Goal: Task Accomplishment & Management: Use online tool/utility

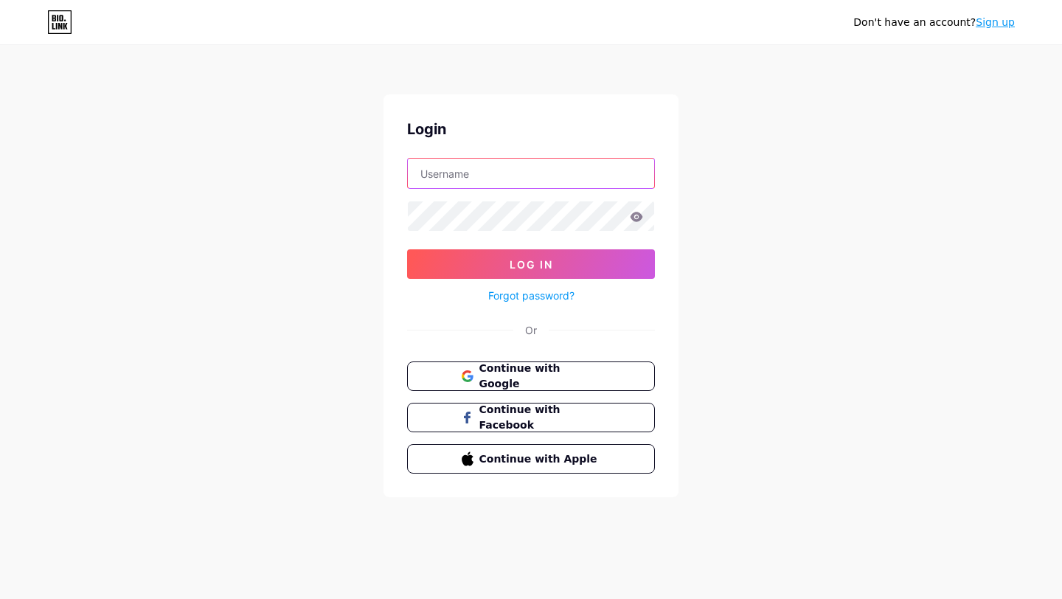
click at [495, 177] on input "text" at bounding box center [531, 173] width 246 height 29
type input "[EMAIL_ADDRESS][DOMAIN_NAME]"
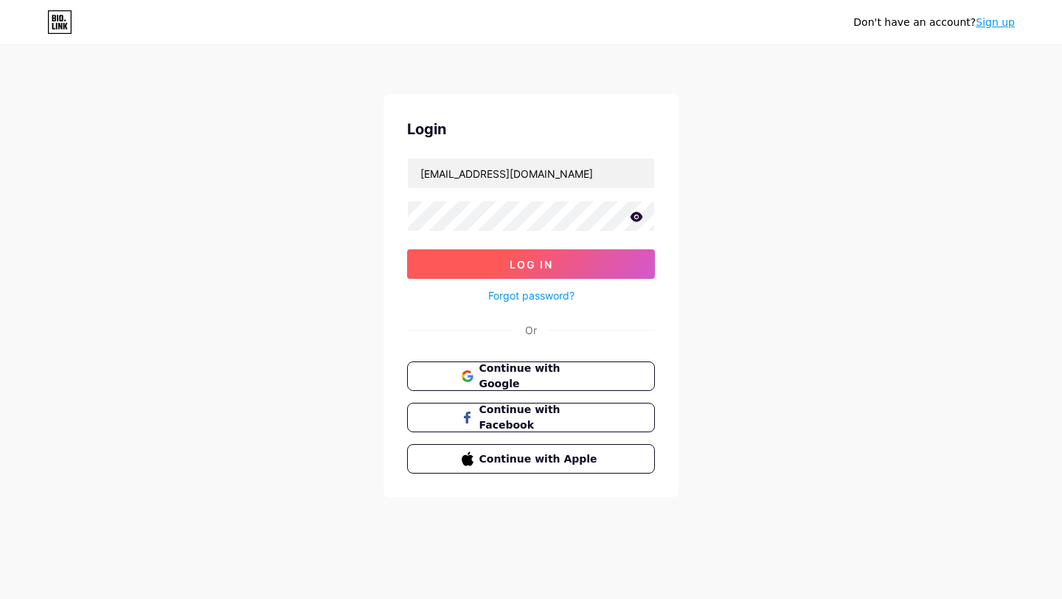
click at [586, 251] on button "Log In" at bounding box center [531, 263] width 248 height 29
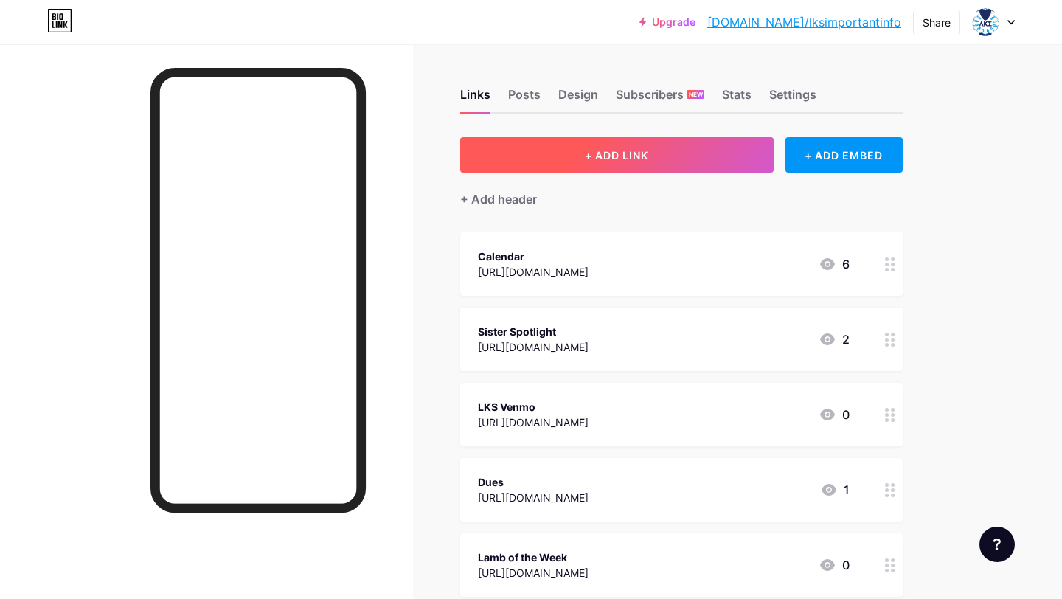
click at [656, 162] on button "+ ADD LINK" at bounding box center [616, 154] width 313 height 35
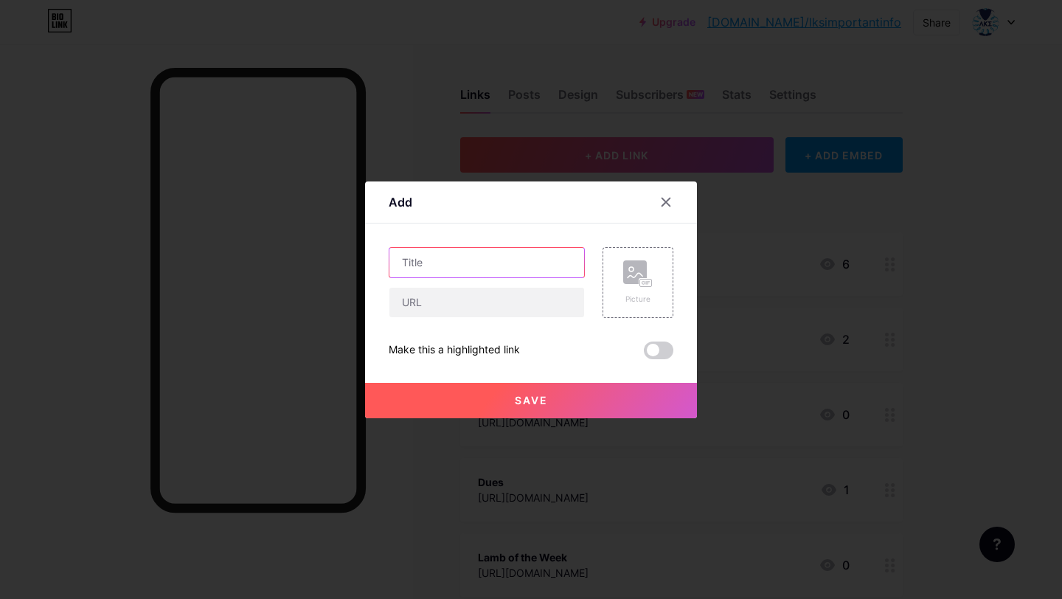
click at [431, 265] on input "text" at bounding box center [486, 262] width 195 height 29
type input "A"
type input "IPPE/ APPE Responses"
click at [443, 299] on input "text" at bounding box center [486, 302] width 195 height 29
paste input "[URL][DOMAIN_NAME]"
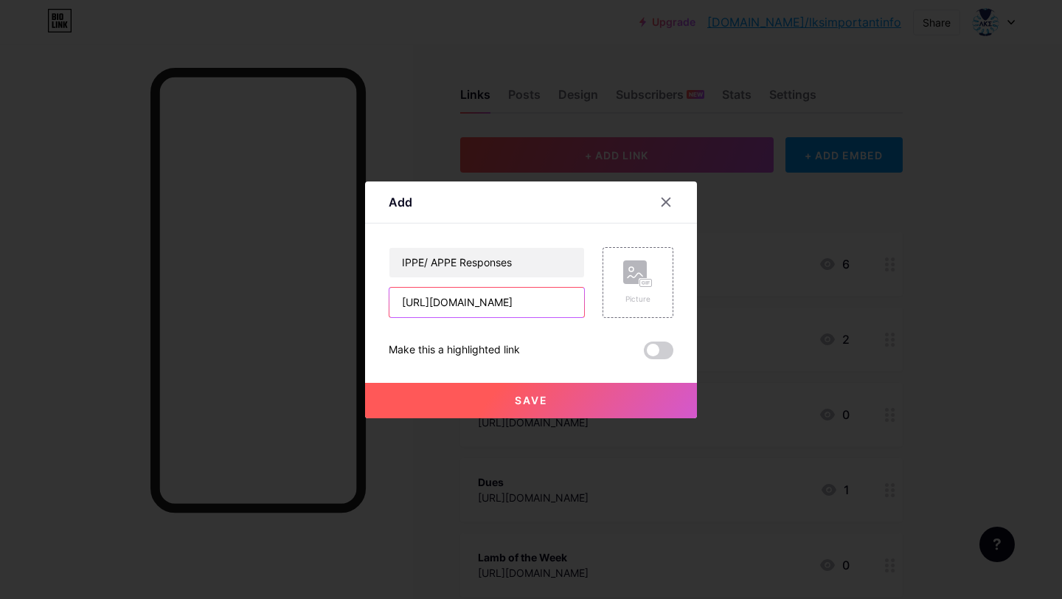
scroll to position [0, 393]
type input "[URL][DOMAIN_NAME]"
click at [578, 397] on button "Save" at bounding box center [531, 400] width 332 height 35
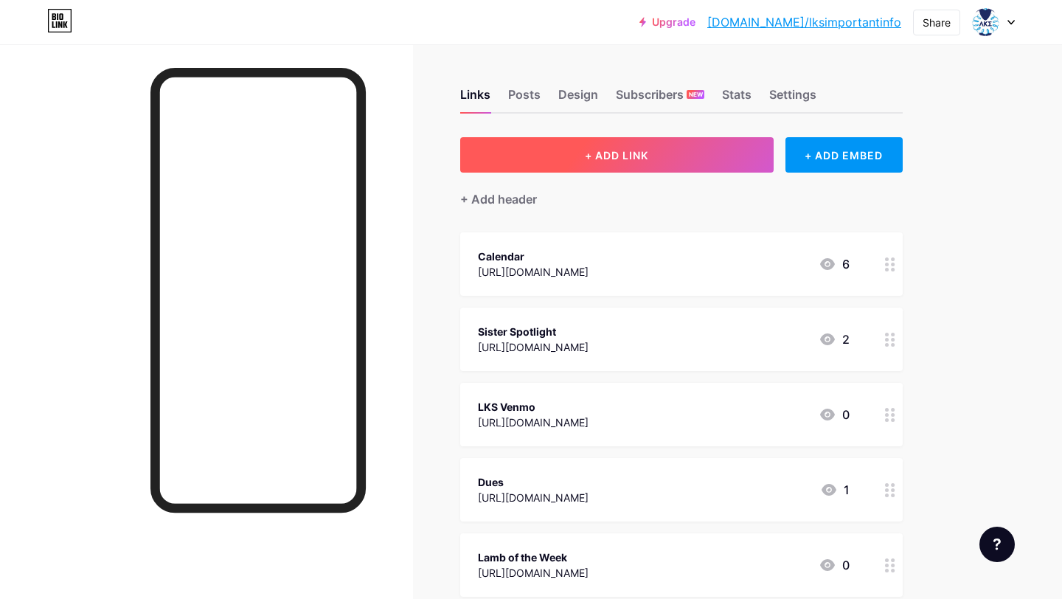
click at [595, 154] on span "+ ADD LINK" at bounding box center [616, 155] width 63 height 13
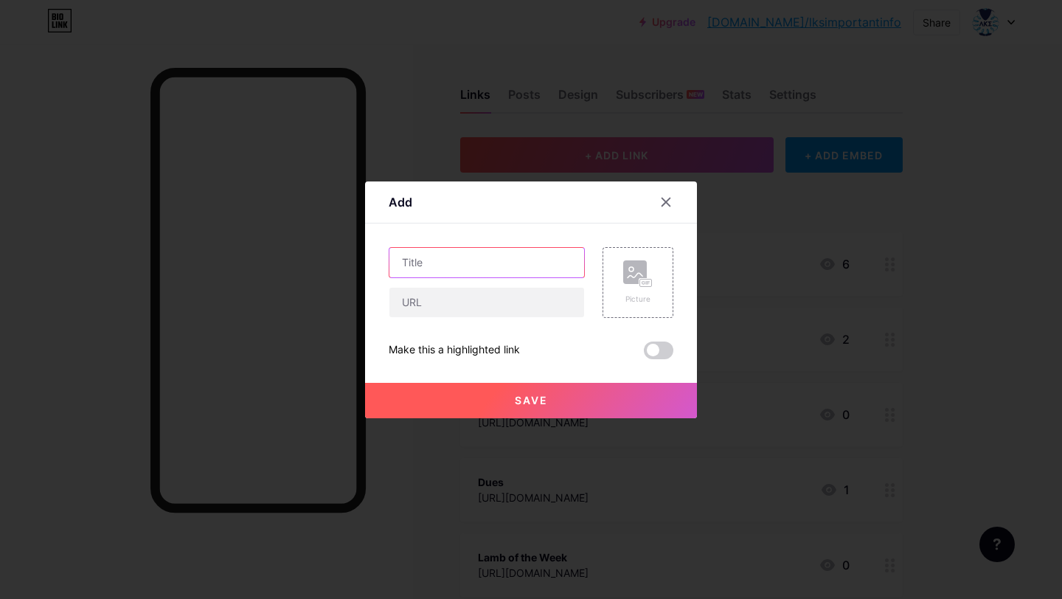
click at [419, 262] on input "text" at bounding box center [486, 262] width 195 height 29
type input "Absentee Form"
click at [406, 315] on input "text" at bounding box center [486, 302] width 195 height 29
paste input "[URL][DOMAIN_NAME]"
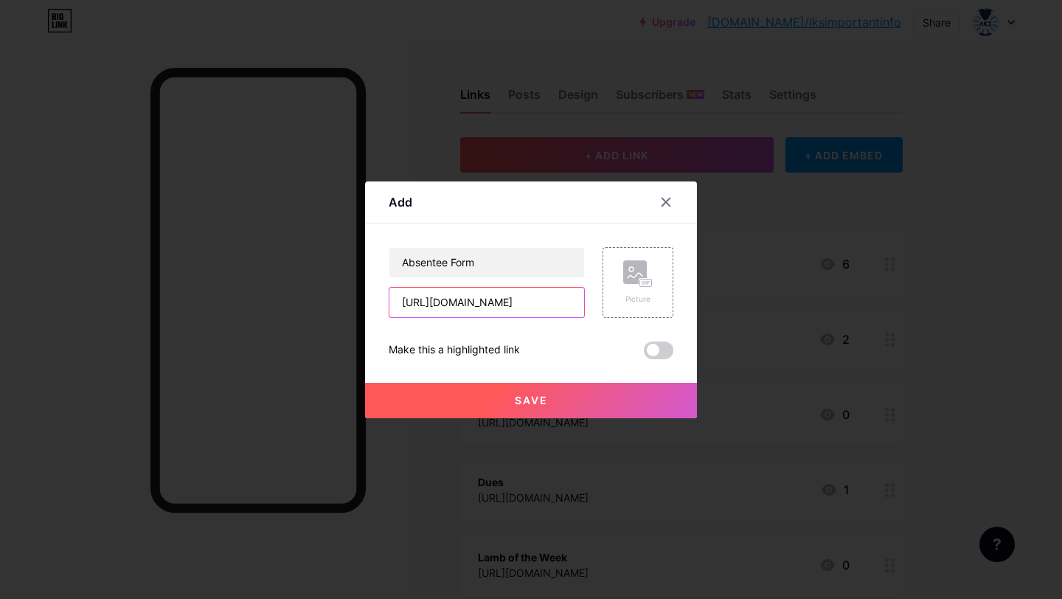
type input "[URL][DOMAIN_NAME]"
click at [649, 352] on span at bounding box center [658, 350] width 29 height 18
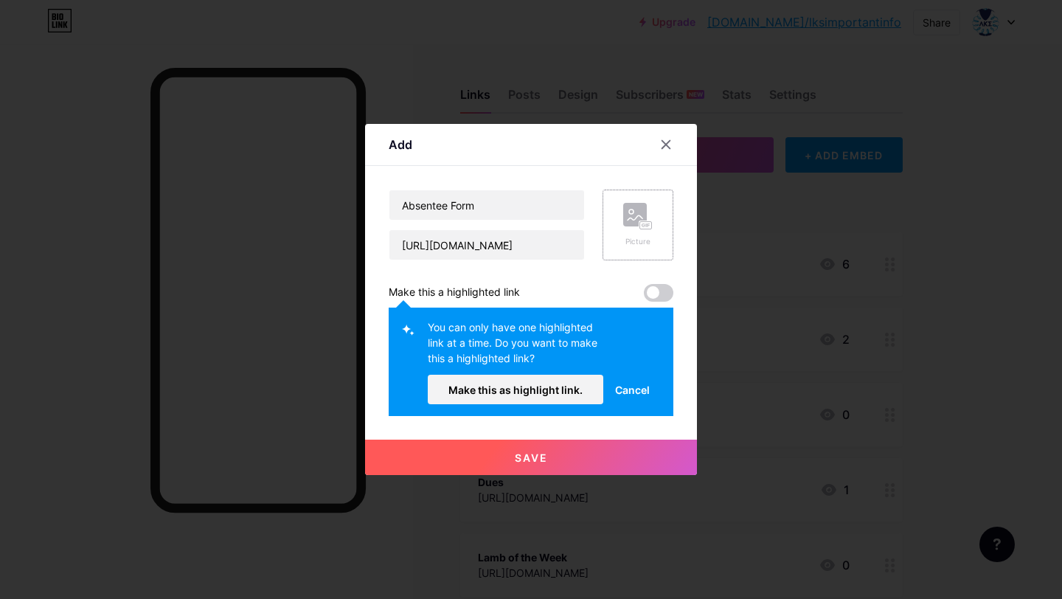
click at [638, 254] on div "Picture" at bounding box center [637, 225] width 71 height 71
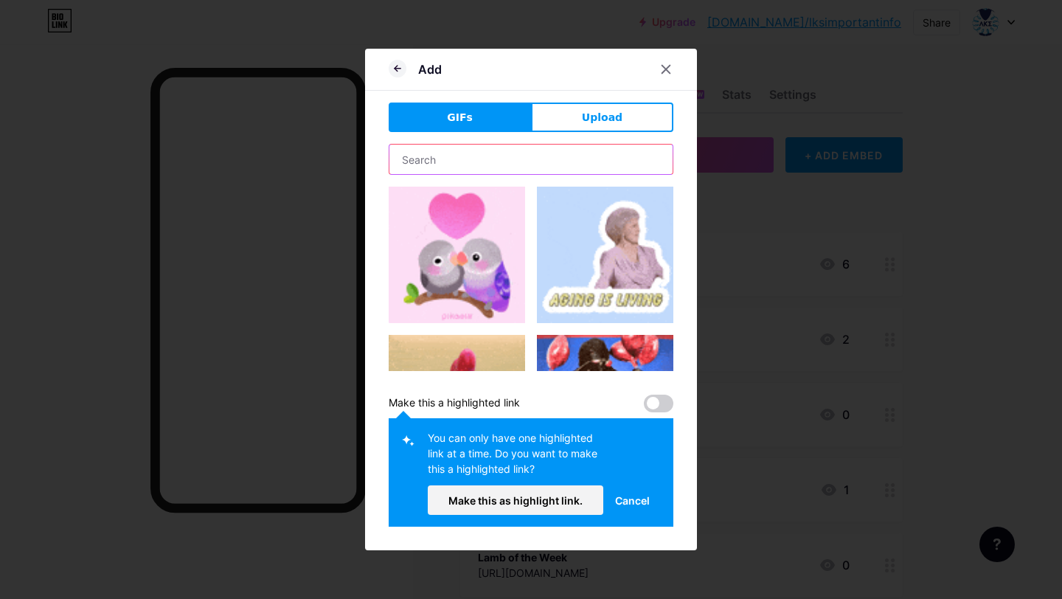
click at [576, 159] on input "text" at bounding box center [530, 159] width 283 height 29
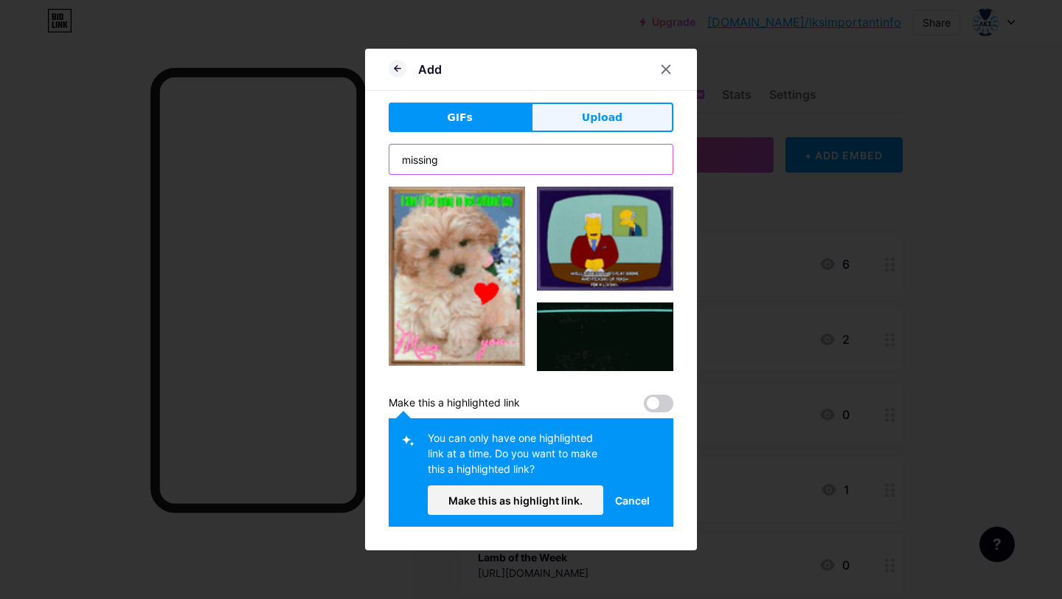
type input "missing"
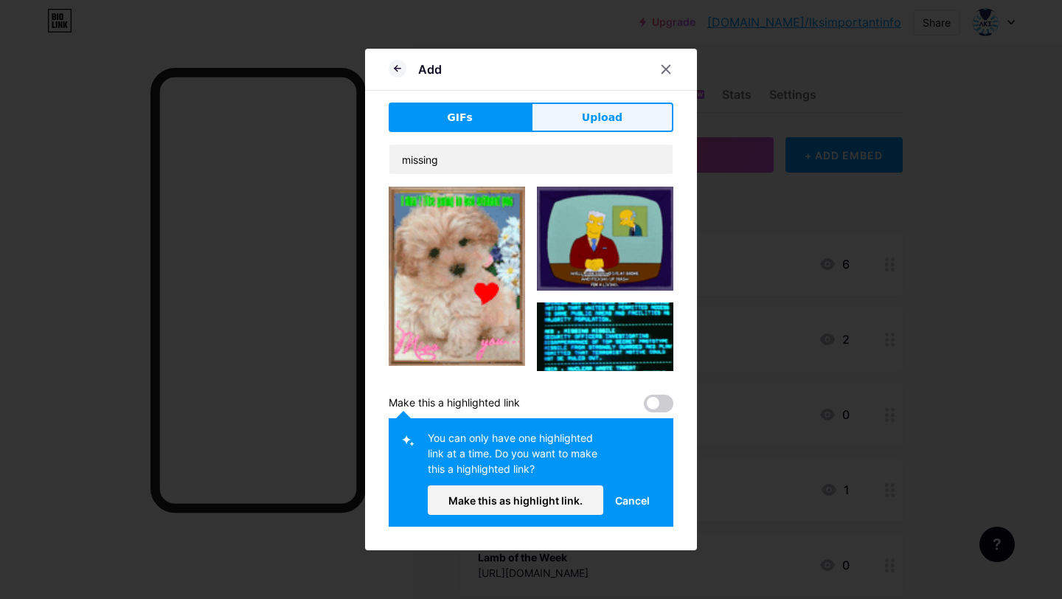
click at [601, 106] on button "Upload" at bounding box center [602, 117] width 142 height 29
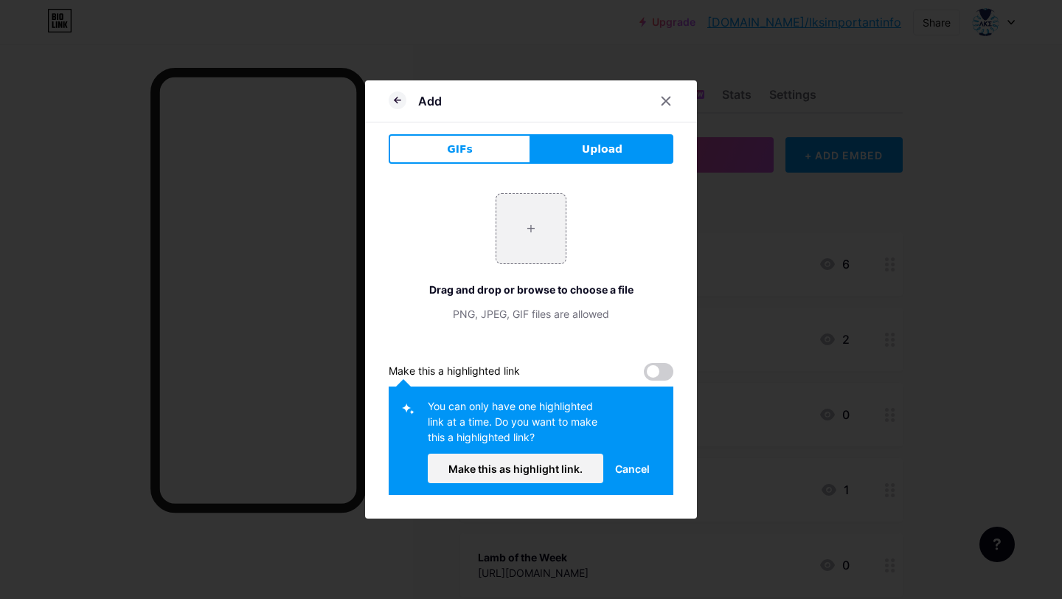
click at [639, 458] on button "Cancel" at bounding box center [632, 468] width 58 height 29
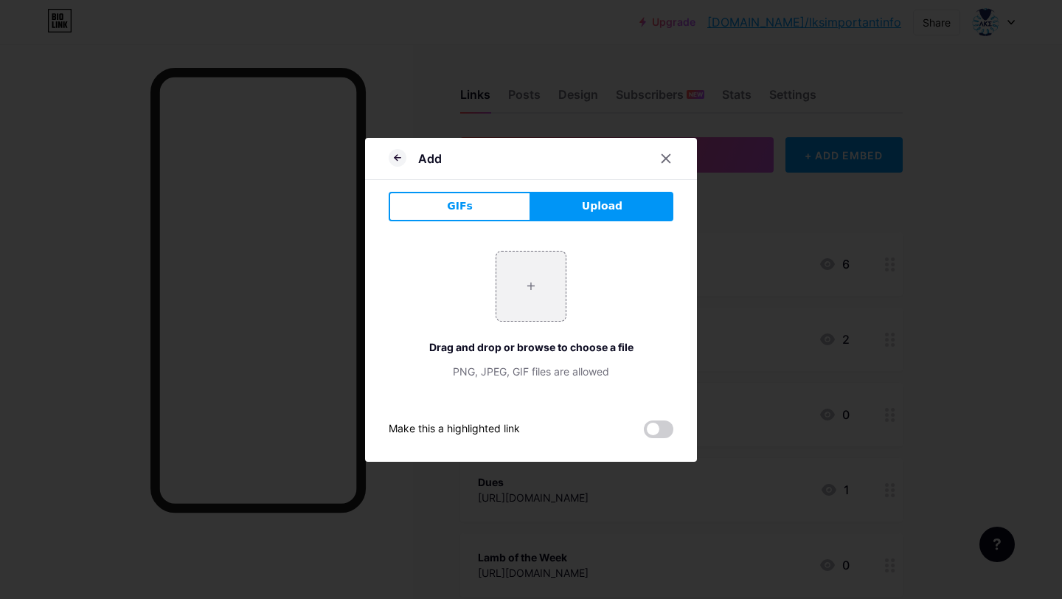
click at [503, 195] on button "GIFs" at bounding box center [460, 206] width 142 height 29
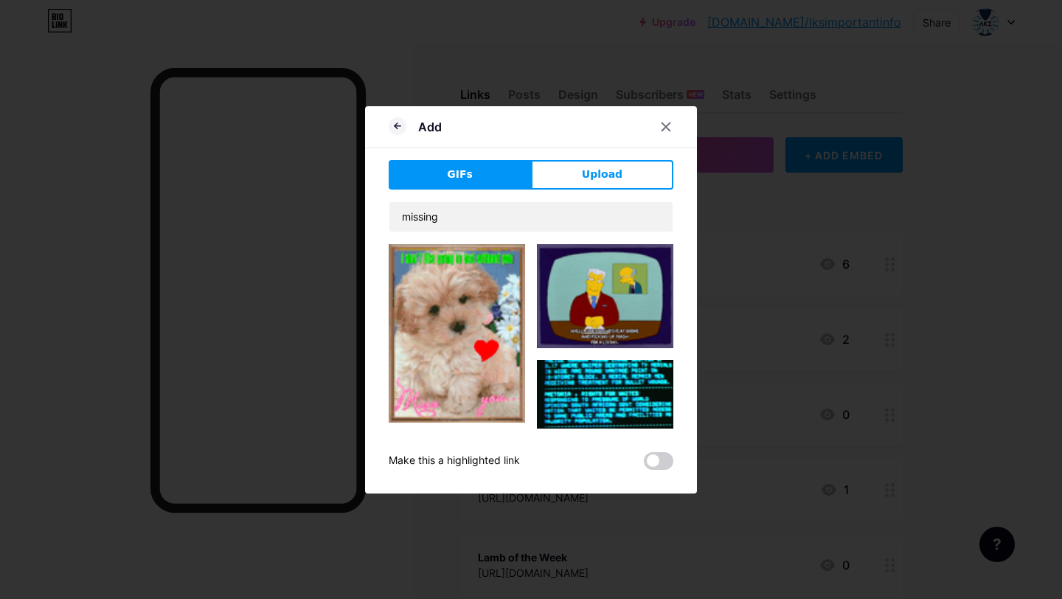
click at [653, 465] on span at bounding box center [658, 461] width 29 height 18
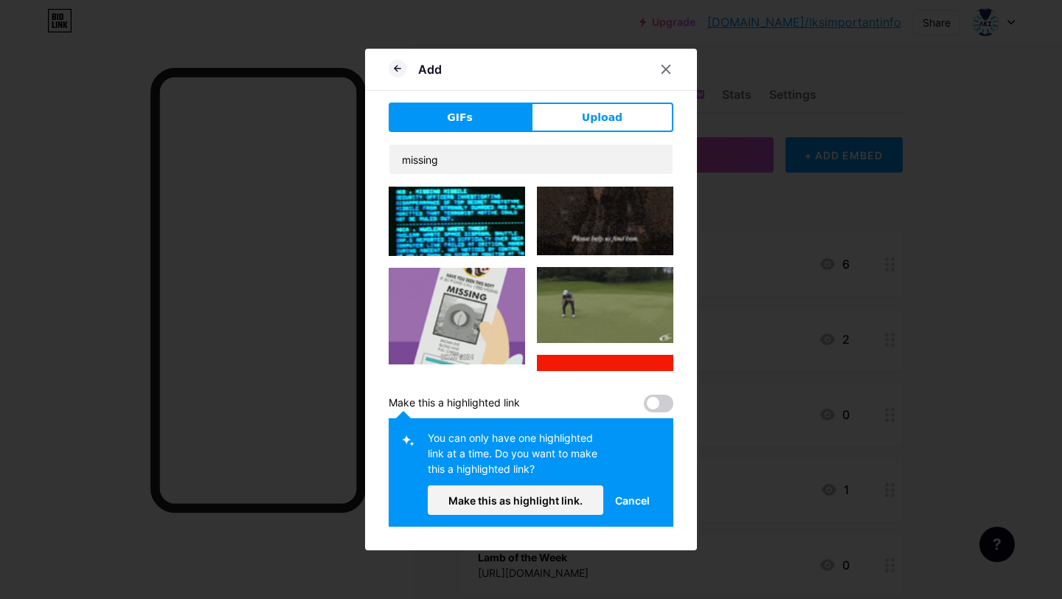
scroll to position [7999, 0]
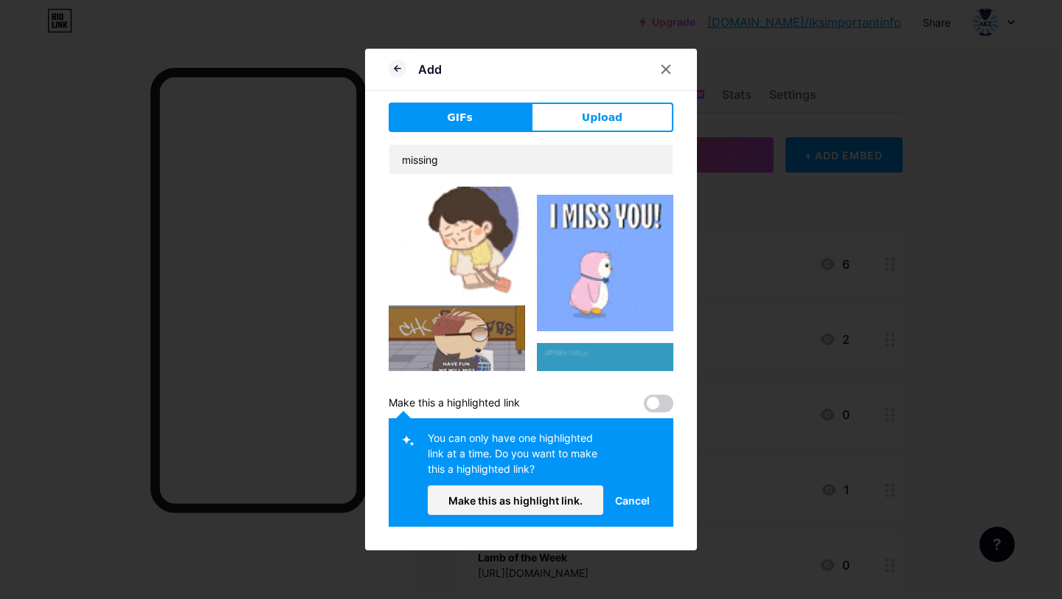
click at [591, 298] on img at bounding box center [605, 263] width 136 height 136
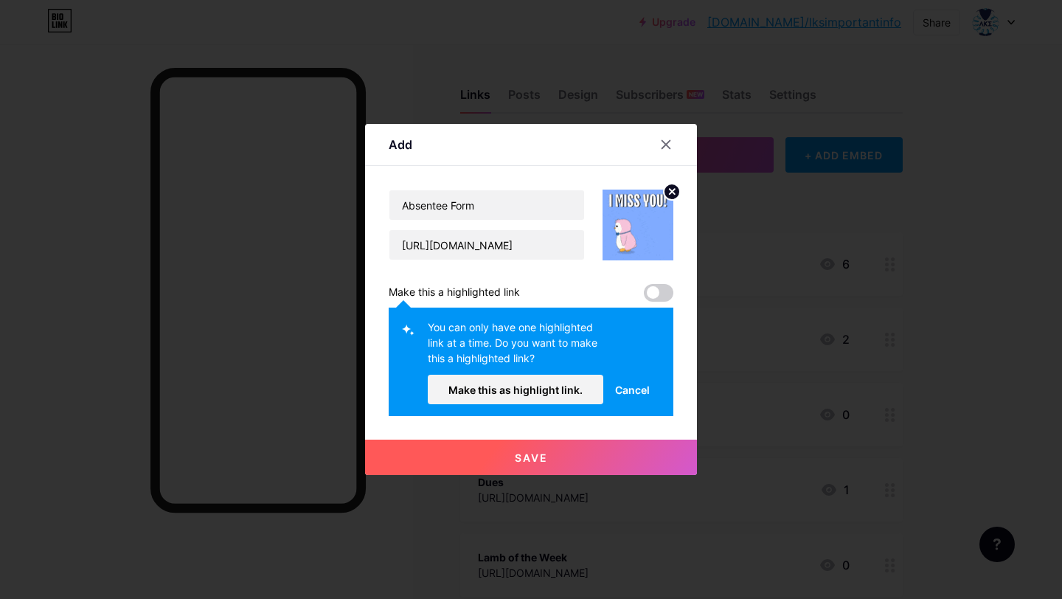
click at [568, 461] on button "Save" at bounding box center [531, 457] width 332 height 35
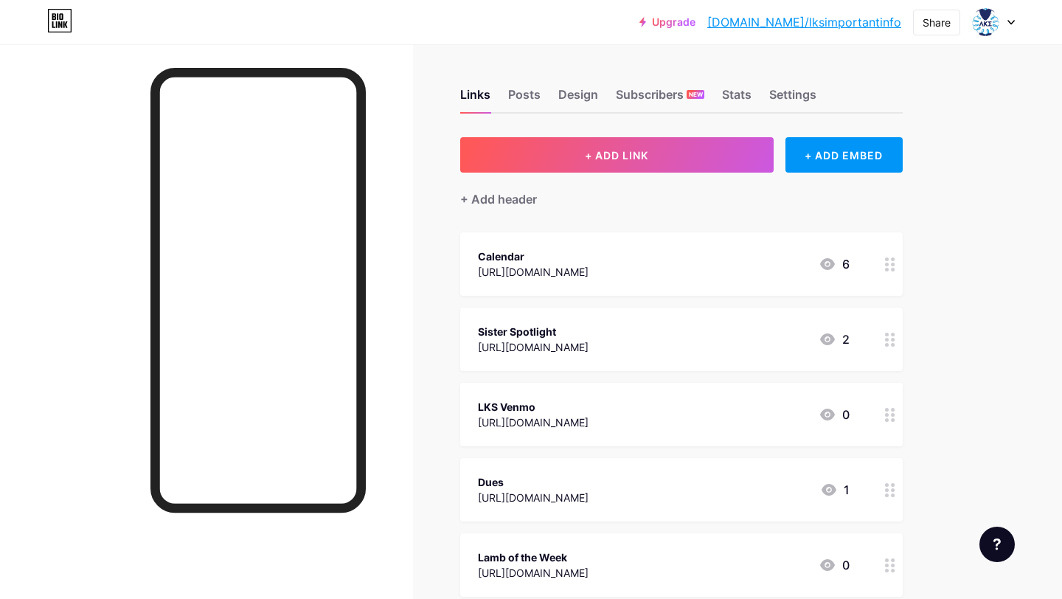
click at [889, 261] on icon at bounding box center [890, 264] width 10 height 14
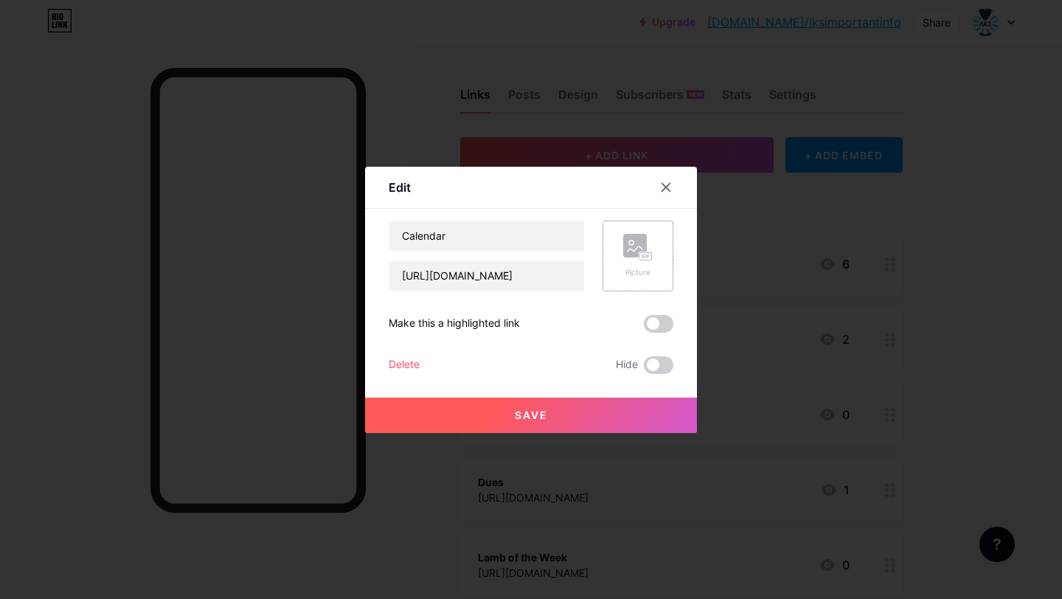
click at [617, 278] on div "Picture" at bounding box center [637, 255] width 71 height 71
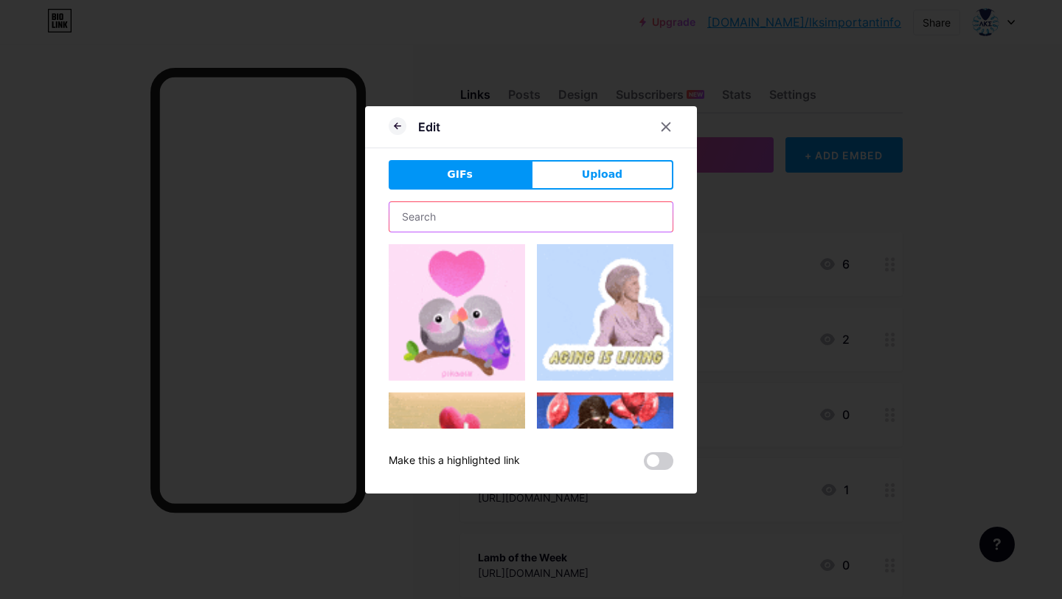
click at [518, 228] on input "text" at bounding box center [530, 216] width 283 height 29
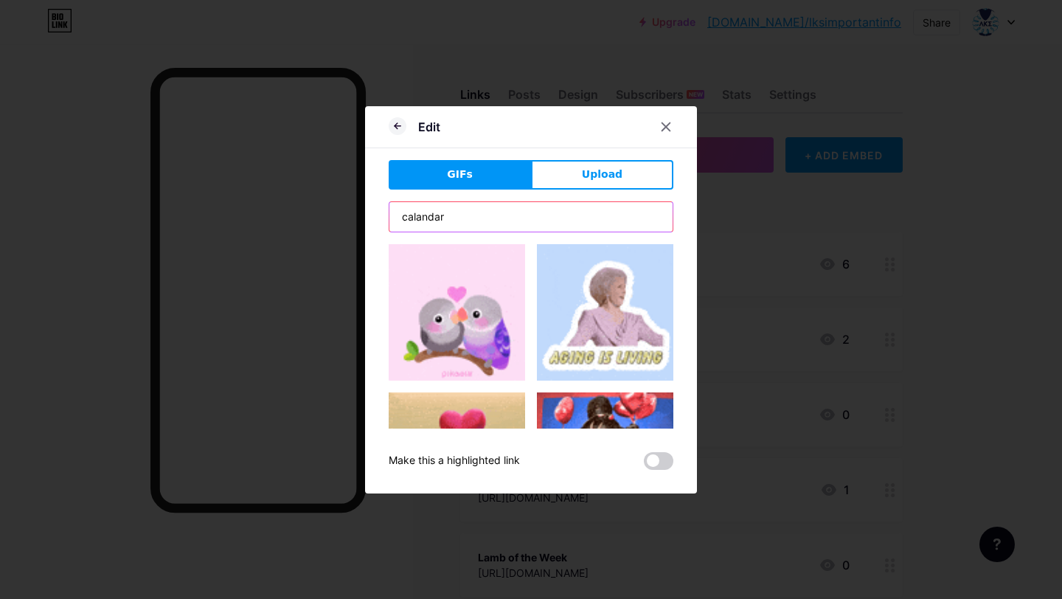
type input "calandar"
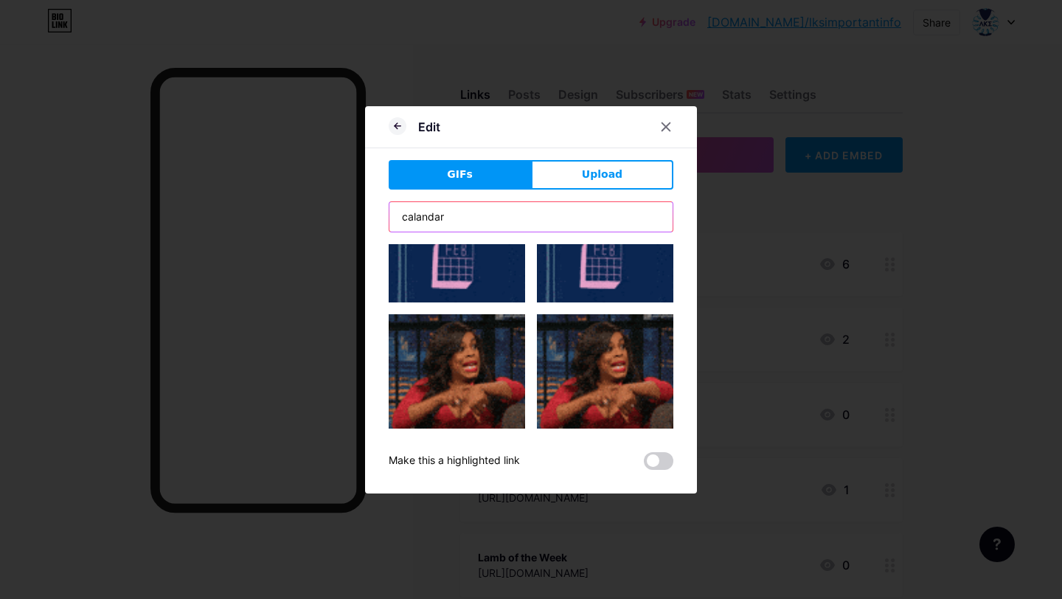
scroll to position [23, 0]
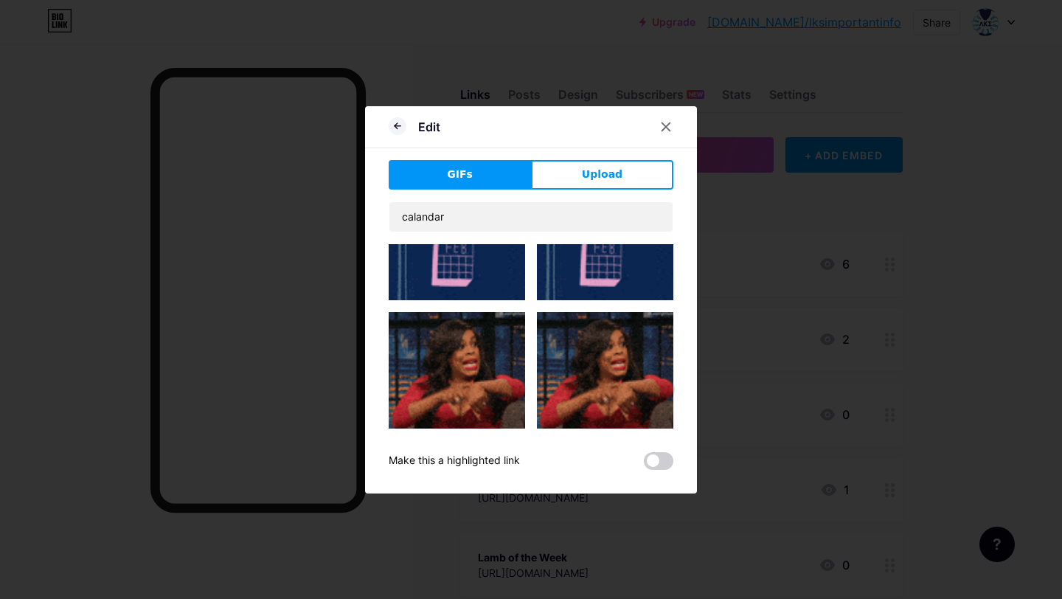
click at [501, 283] on img at bounding box center [457, 260] width 136 height 79
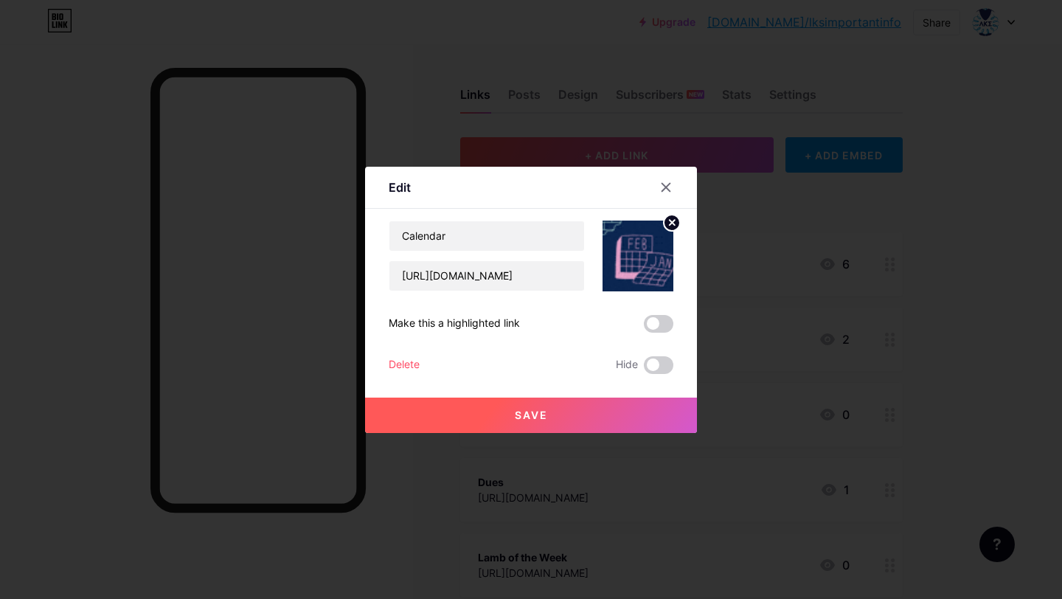
click at [609, 410] on button "Save" at bounding box center [531, 414] width 332 height 35
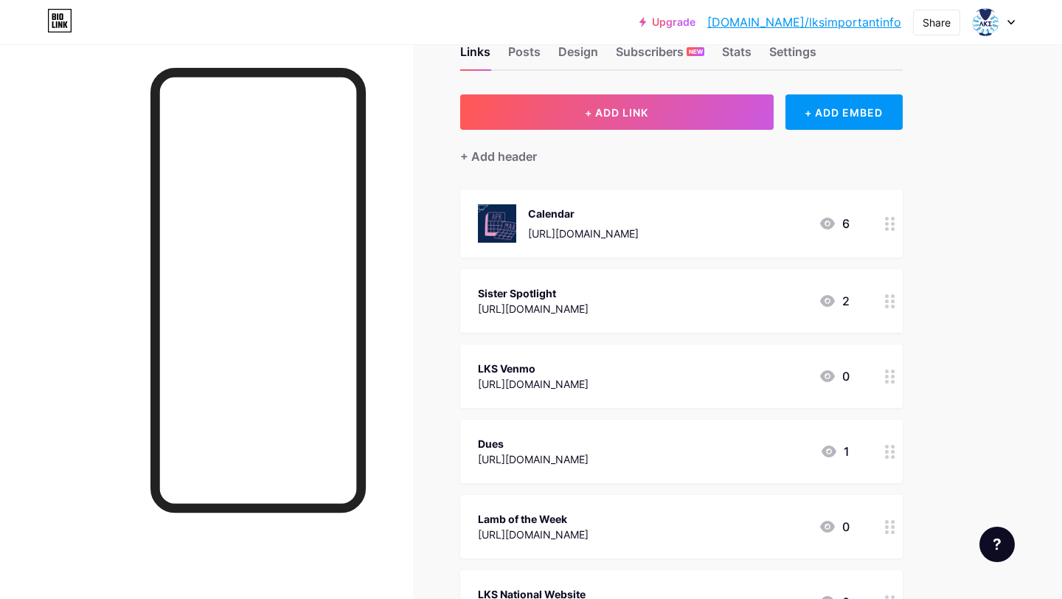
scroll to position [45, 0]
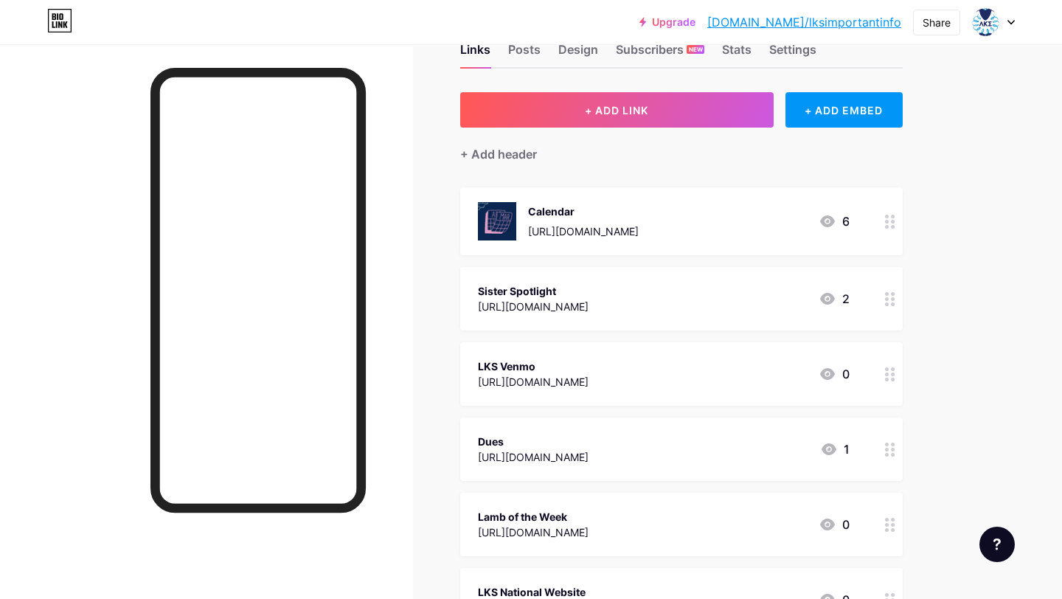
click at [888, 373] on circle at bounding box center [887, 374] width 4 height 4
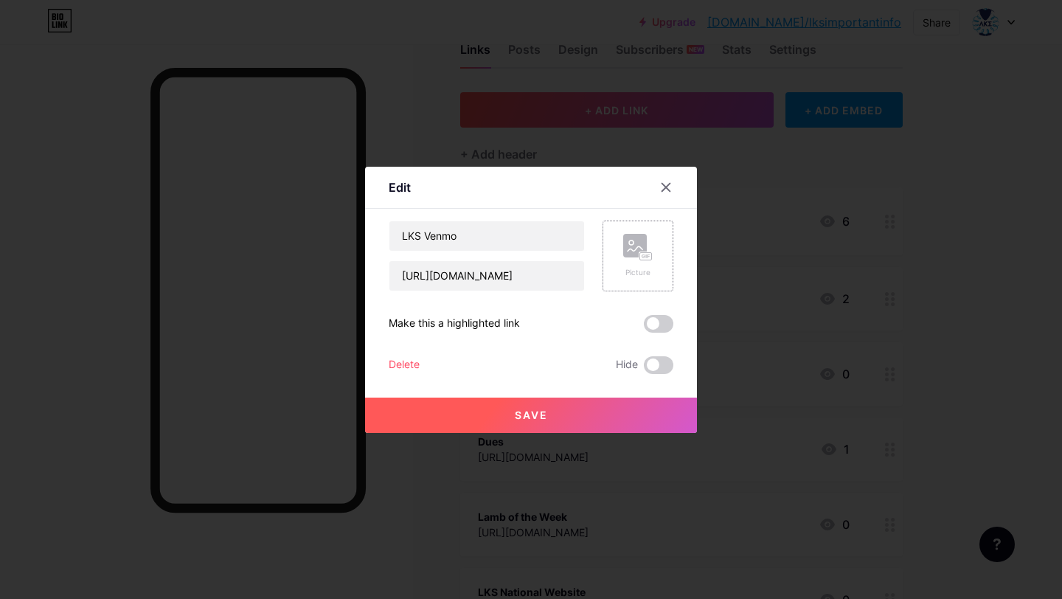
click at [629, 248] on rect at bounding box center [635, 246] width 24 height 24
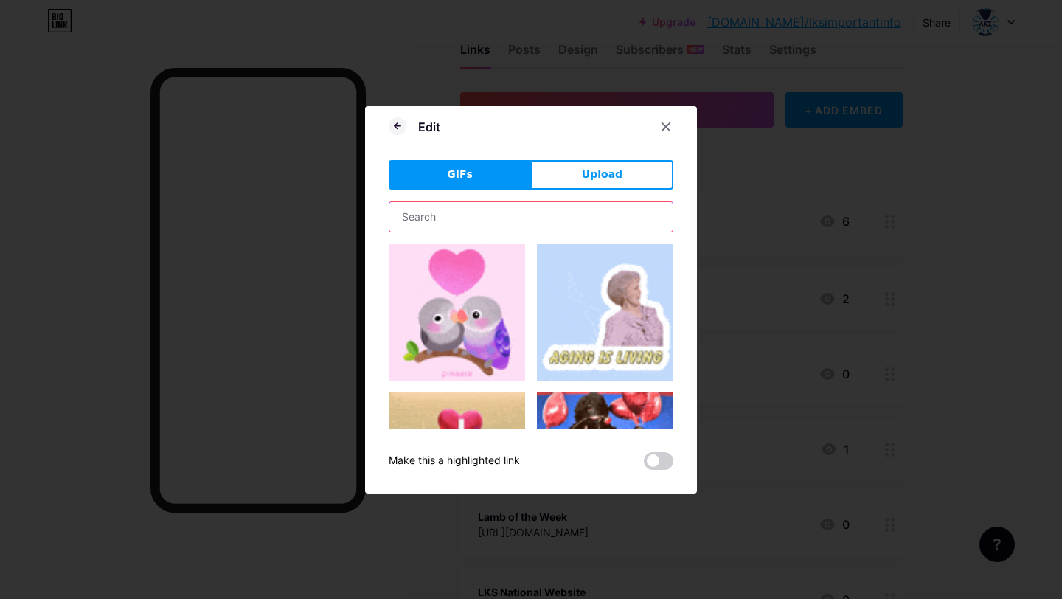
click at [626, 226] on input "text" at bounding box center [530, 216] width 283 height 29
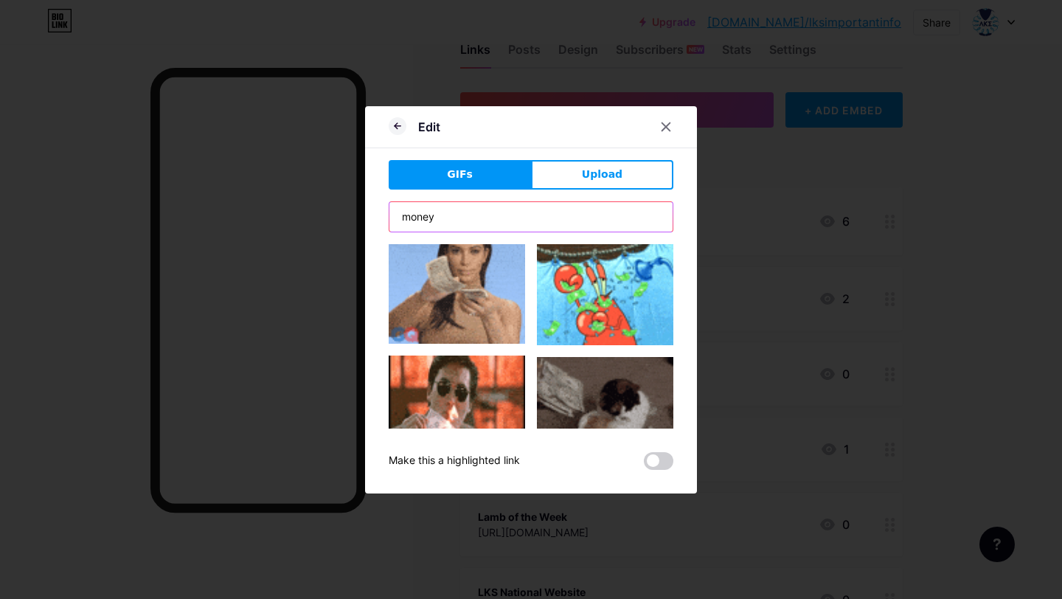
scroll to position [778, 0]
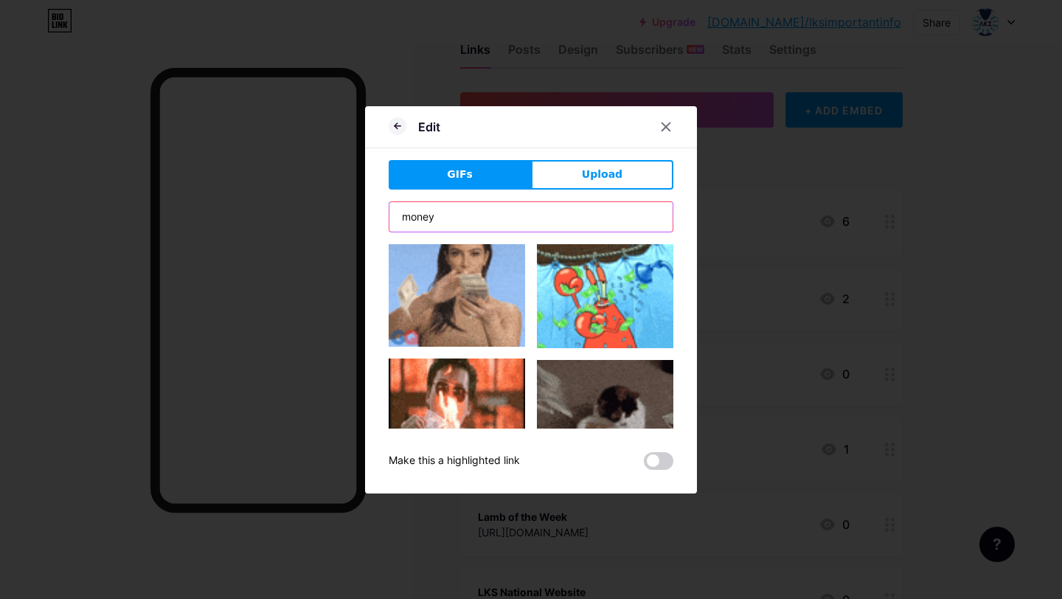
type input "money"
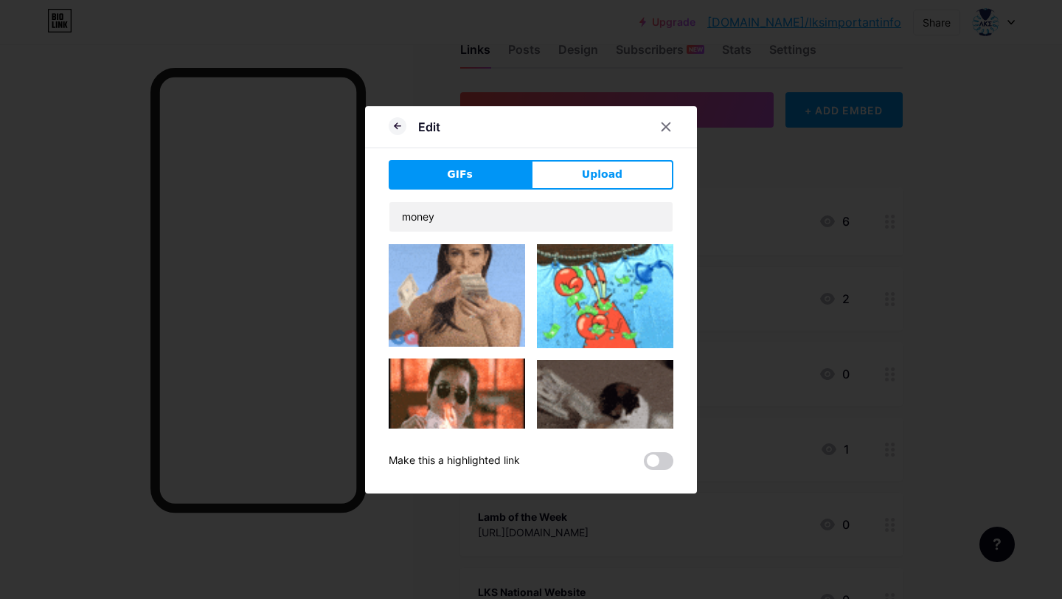
click at [496, 314] on img at bounding box center [457, 278] width 136 height 136
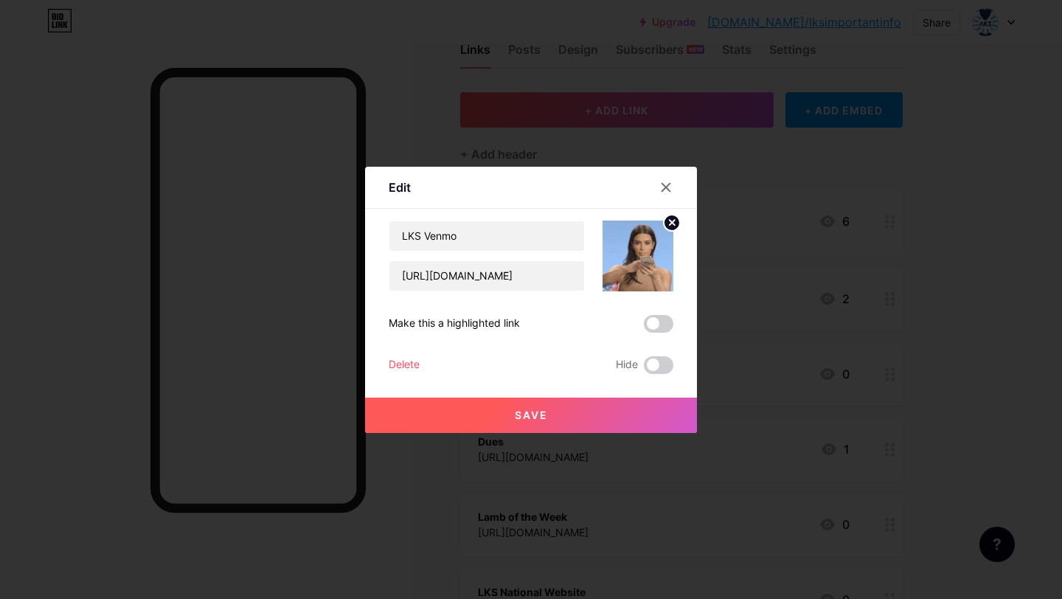
click at [544, 414] on span "Save" at bounding box center [531, 415] width 33 height 13
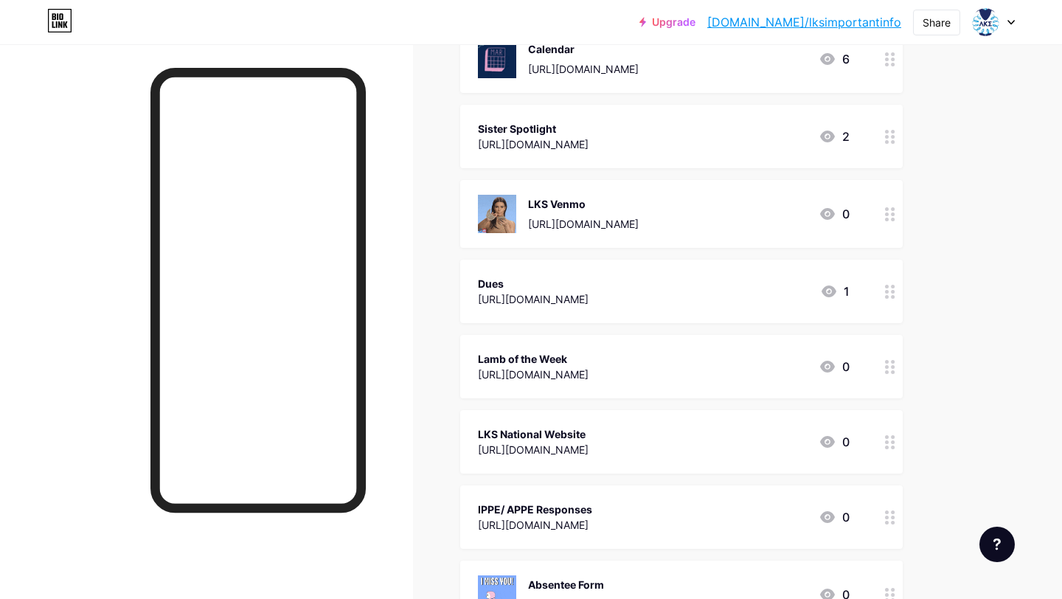
scroll to position [230, 0]
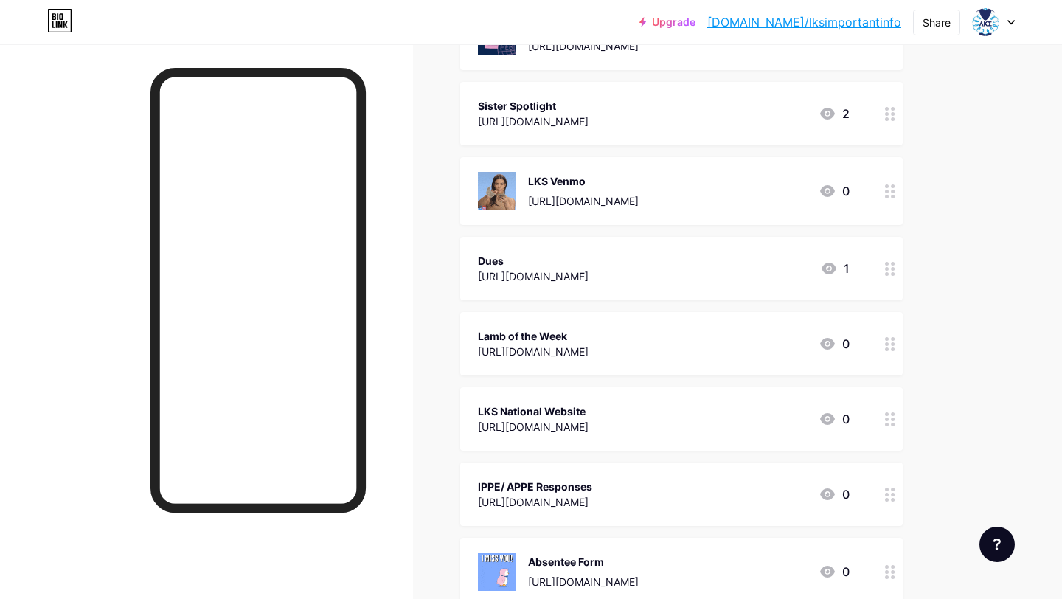
click at [890, 348] on icon at bounding box center [890, 344] width 10 height 14
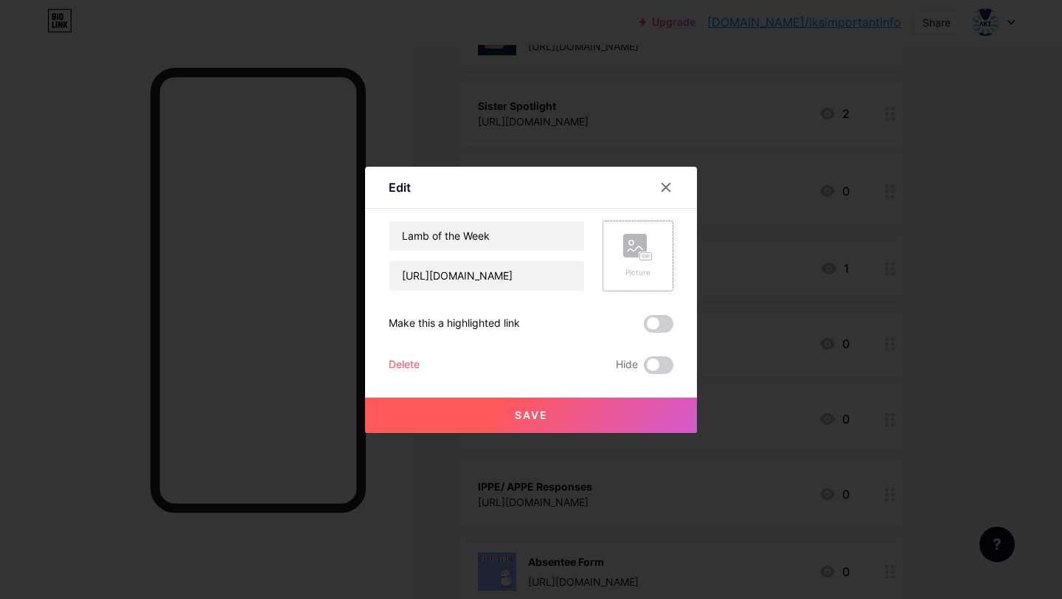
click at [657, 279] on div "Picture" at bounding box center [637, 255] width 71 height 71
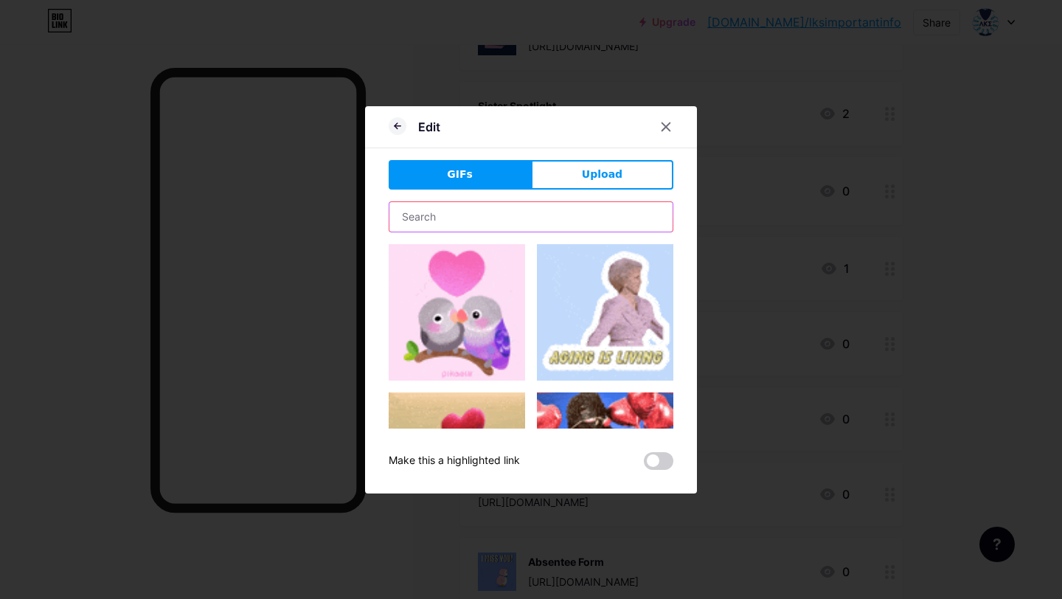
click at [505, 218] on input "text" at bounding box center [530, 216] width 283 height 29
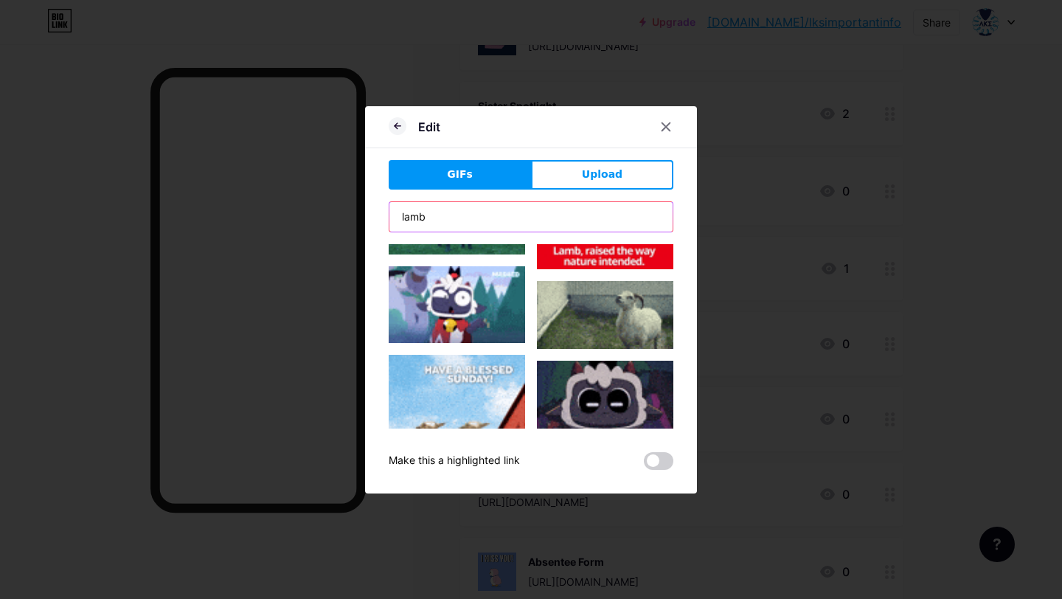
scroll to position [2693, 0]
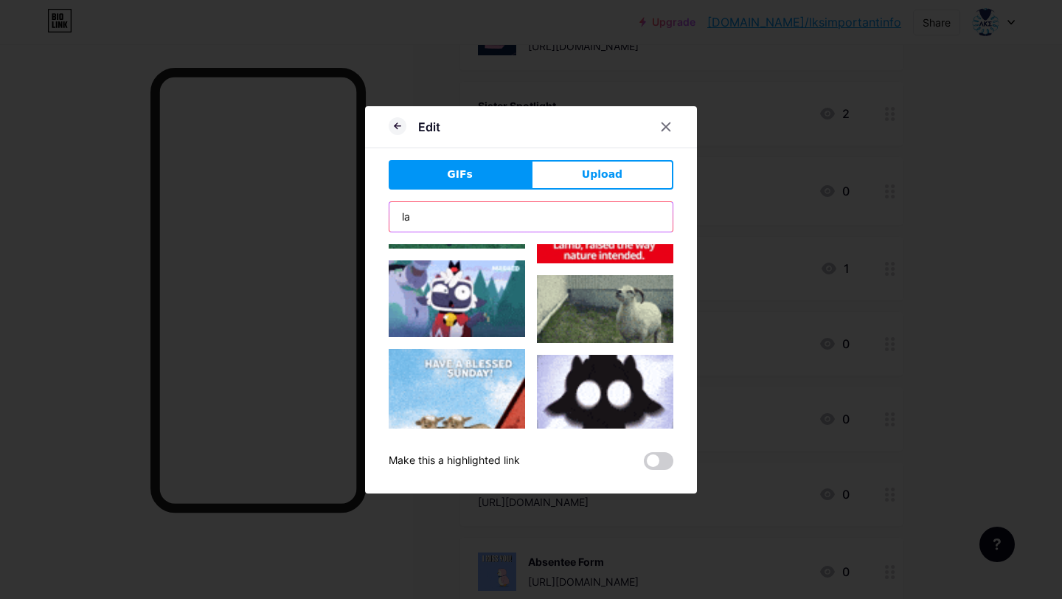
type input "l"
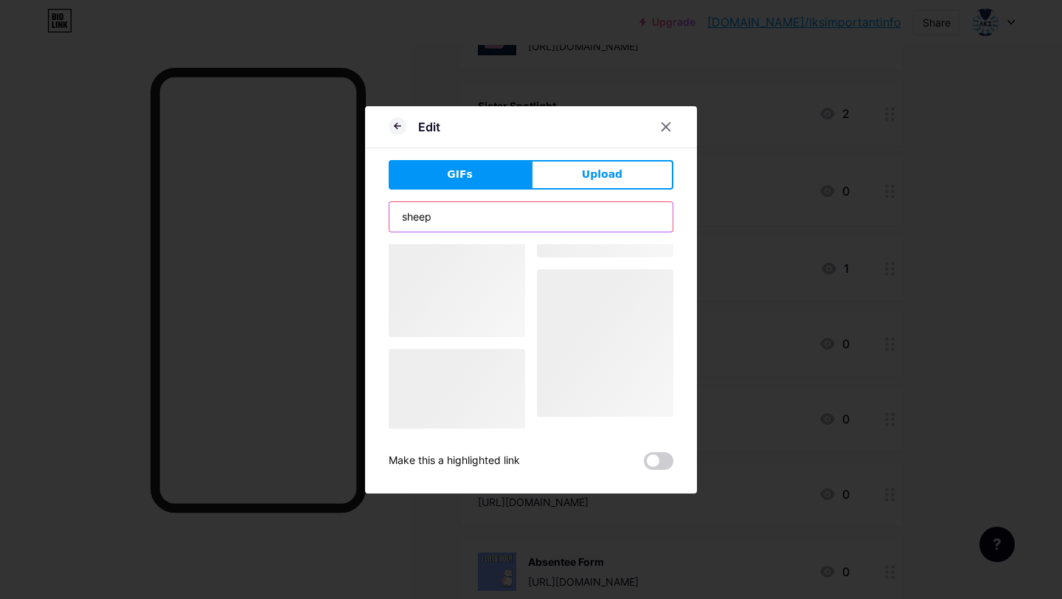
scroll to position [0, 0]
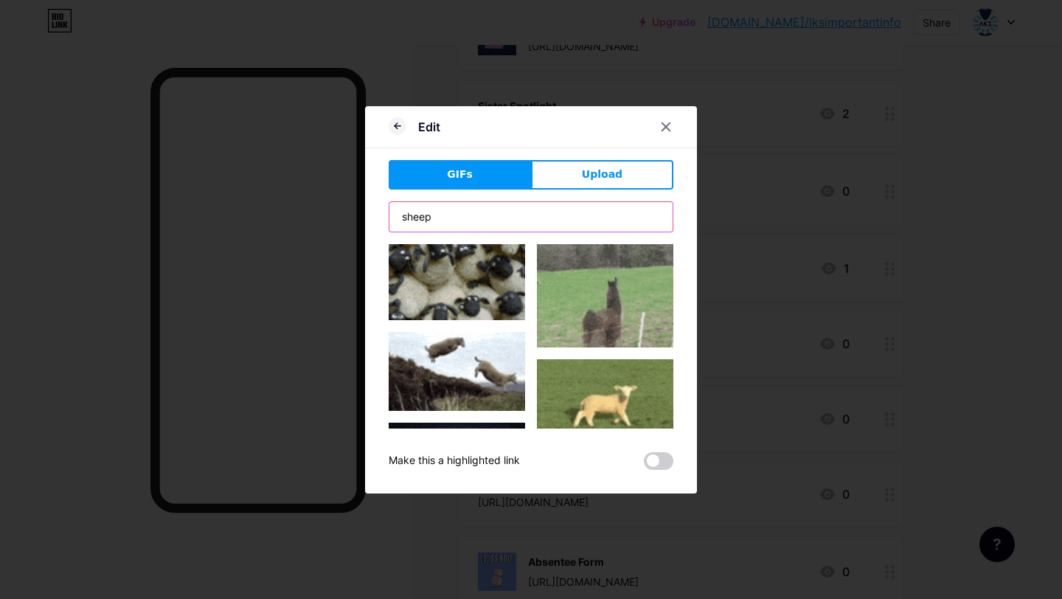
type input "sheep"
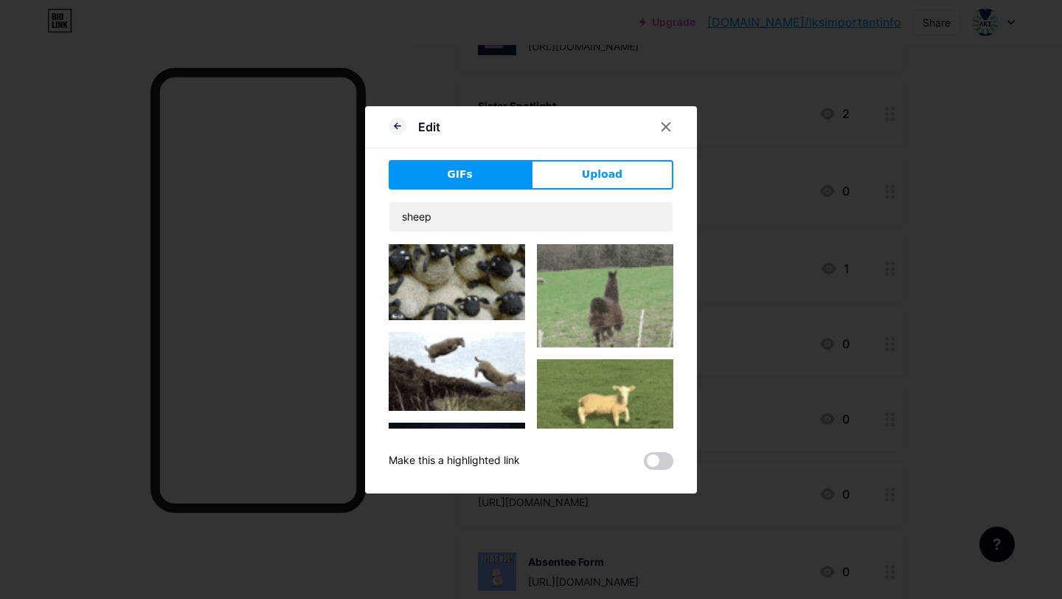
click at [619, 422] on img at bounding box center [605, 398] width 136 height 79
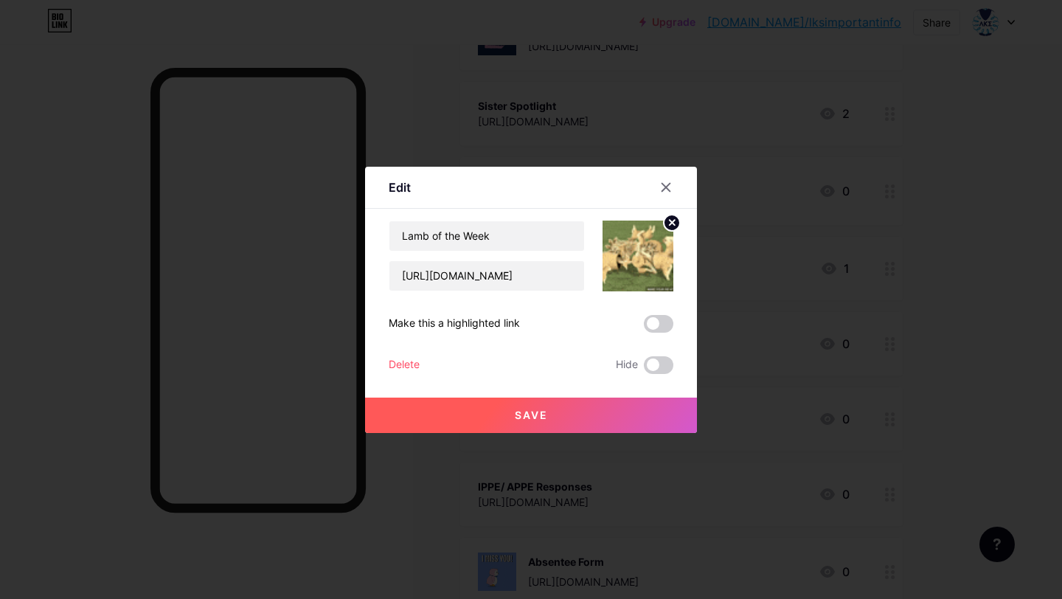
click at [627, 409] on button "Save" at bounding box center [531, 414] width 332 height 35
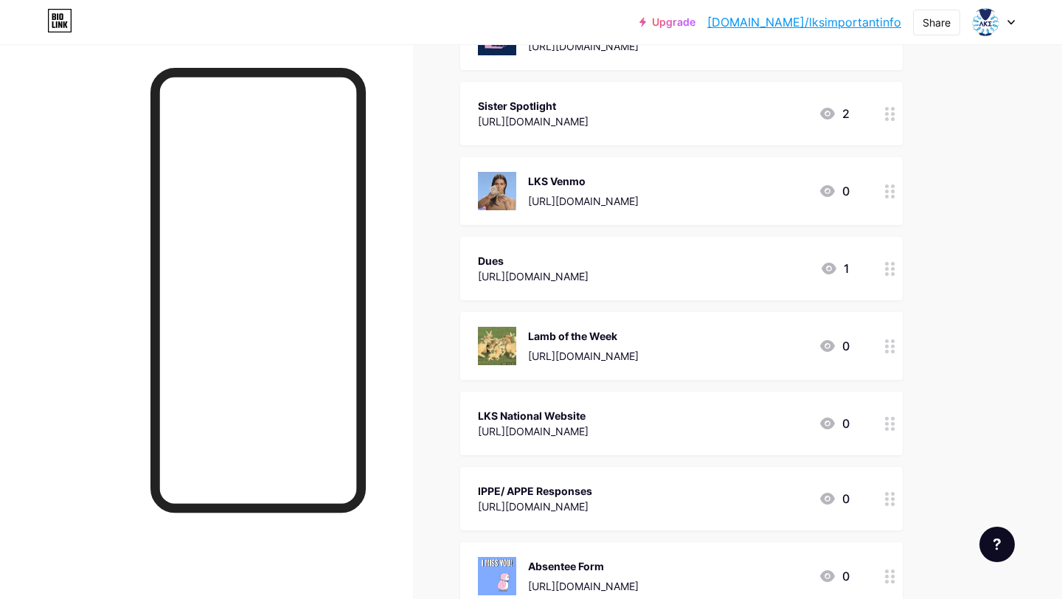
click at [951, 426] on div "Links Posts Design Subscribers NEW Stats Settings + ADD LINK + ADD EMBED + Add …" at bounding box center [482, 455] width 965 height 1282
click at [892, 344] on circle at bounding box center [893, 346] width 4 height 4
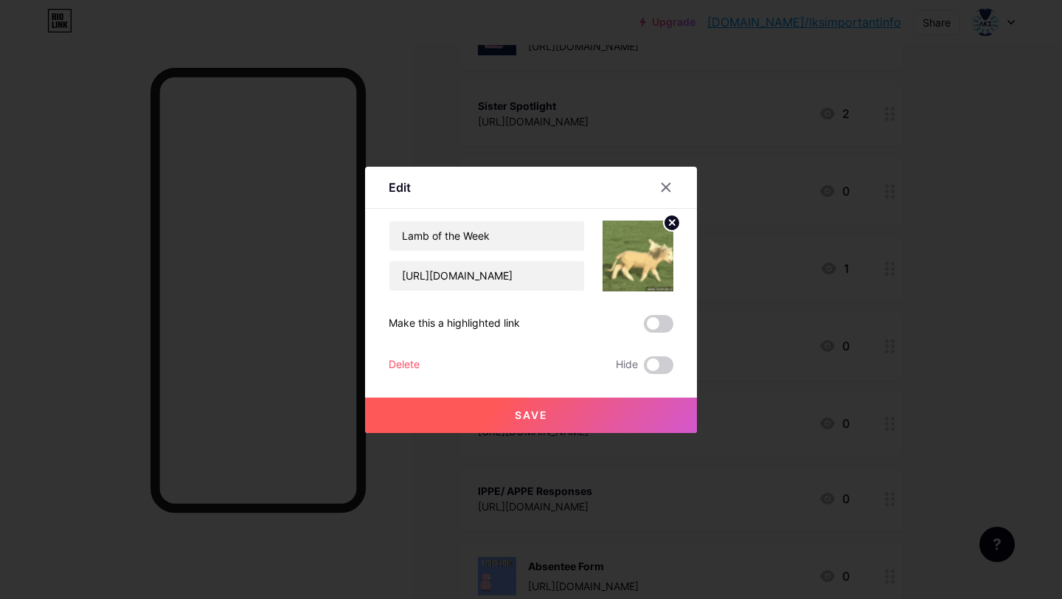
click at [627, 279] on img at bounding box center [637, 255] width 71 height 71
click at [664, 230] on icon at bounding box center [672, 223] width 18 height 18
click at [633, 252] on rect at bounding box center [635, 246] width 24 height 24
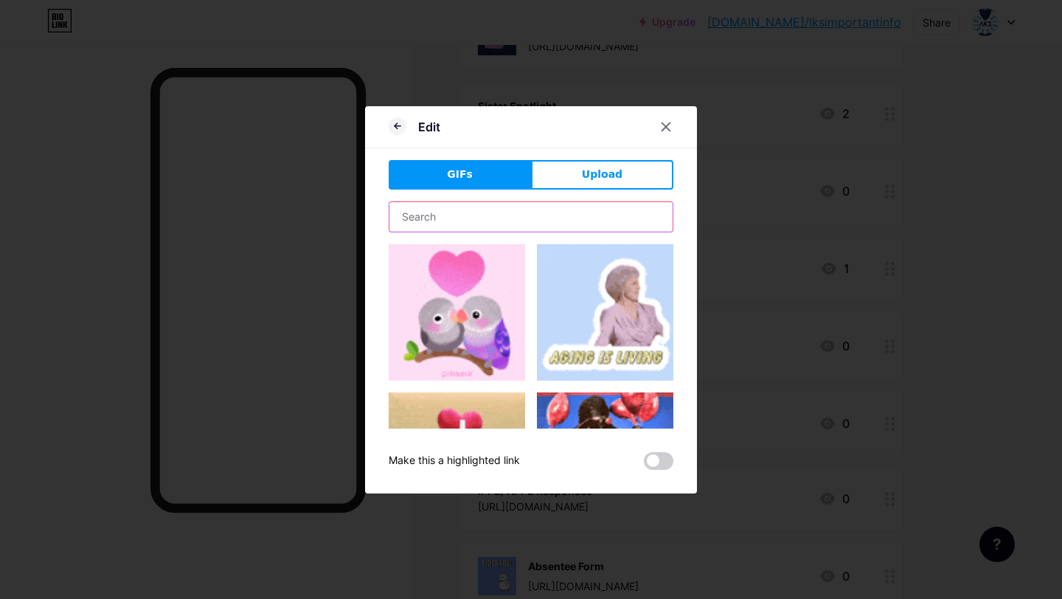
click at [491, 227] on input "text" at bounding box center [530, 216] width 283 height 29
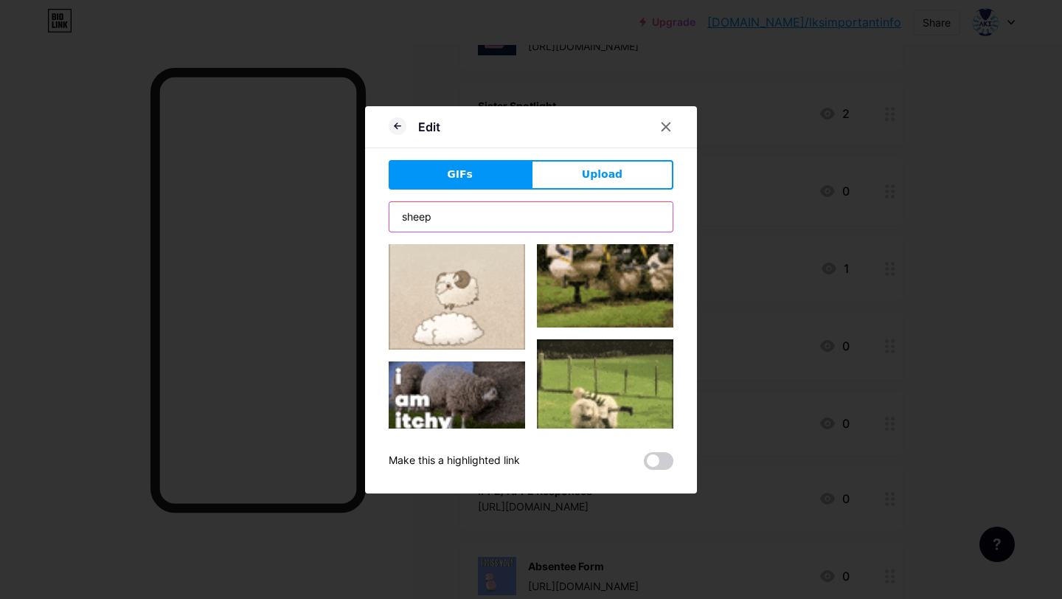
scroll to position [987, 0]
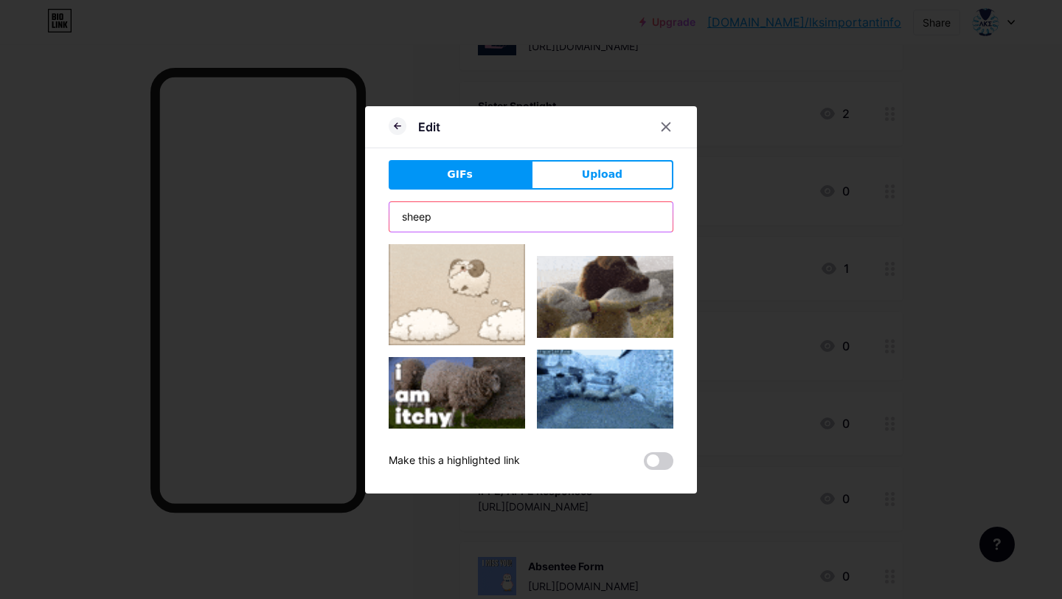
type input "sheep"
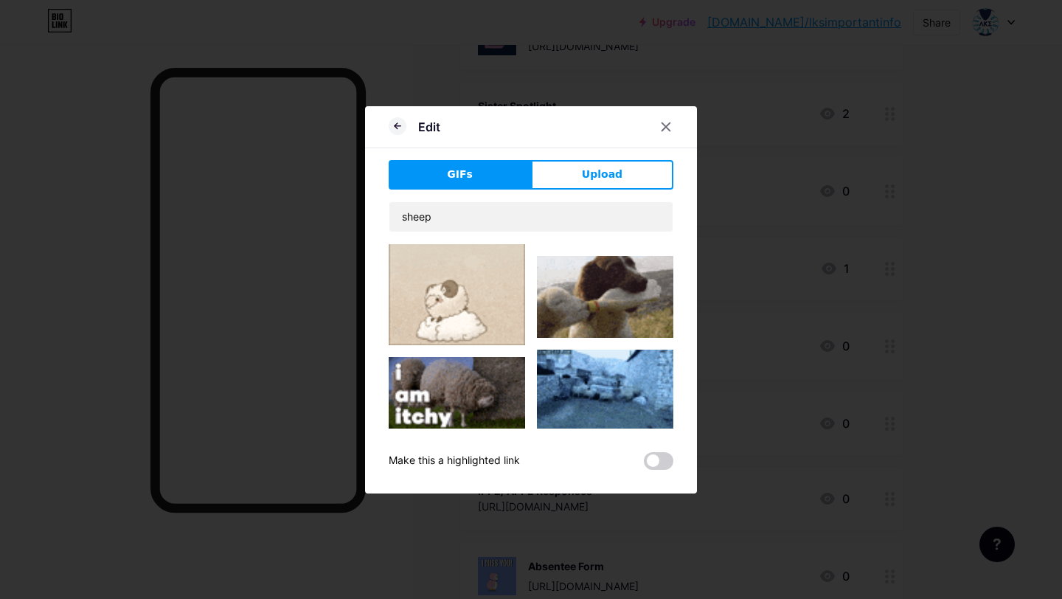
click at [512, 326] on img at bounding box center [457, 290] width 136 height 112
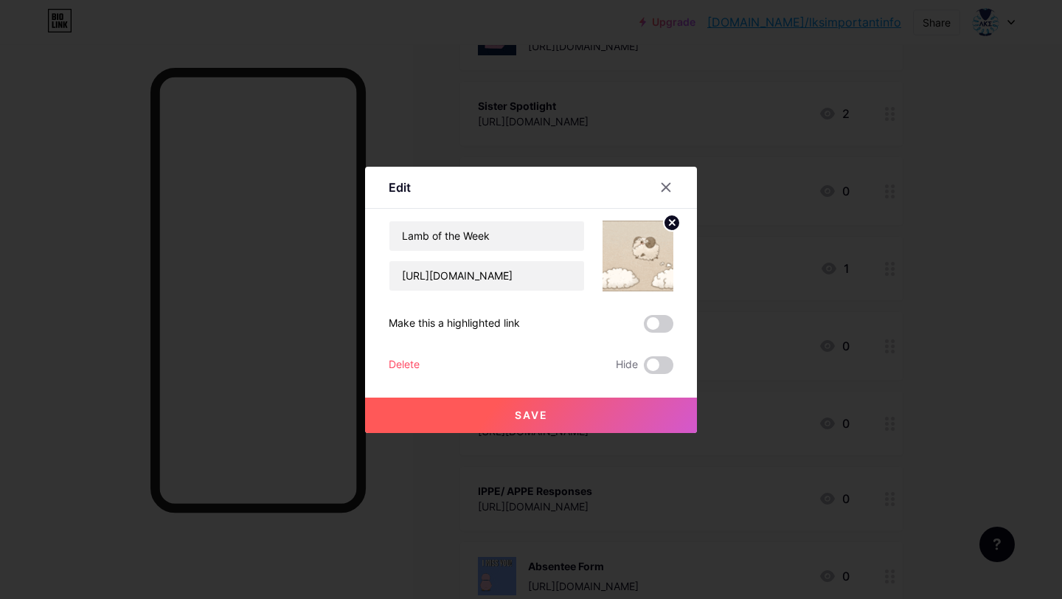
click at [633, 413] on button "Save" at bounding box center [531, 414] width 332 height 35
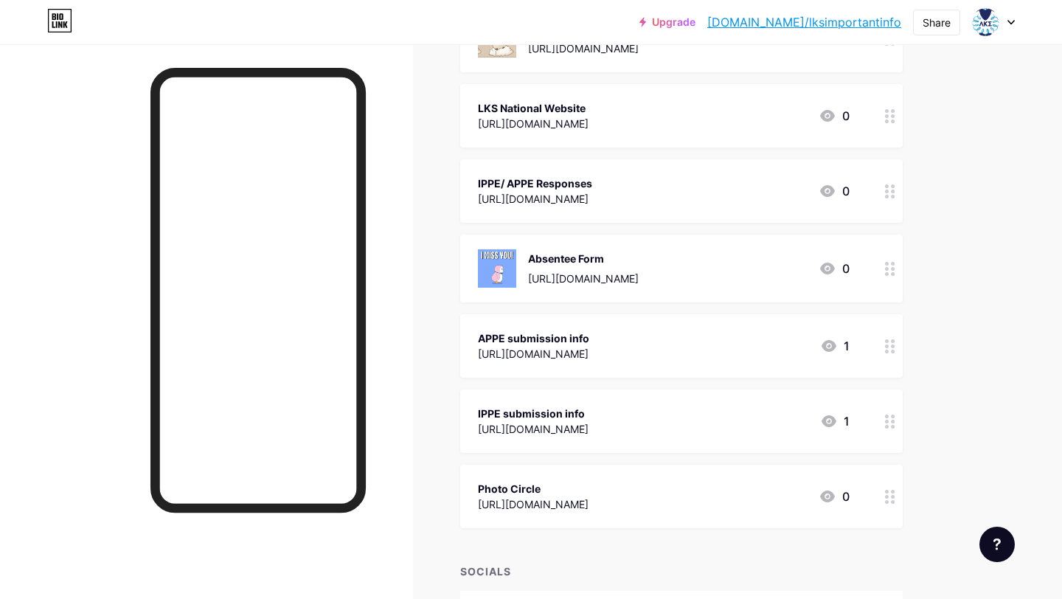
scroll to position [539, 0]
click at [886, 494] on circle at bounding box center [887, 495] width 4 height 4
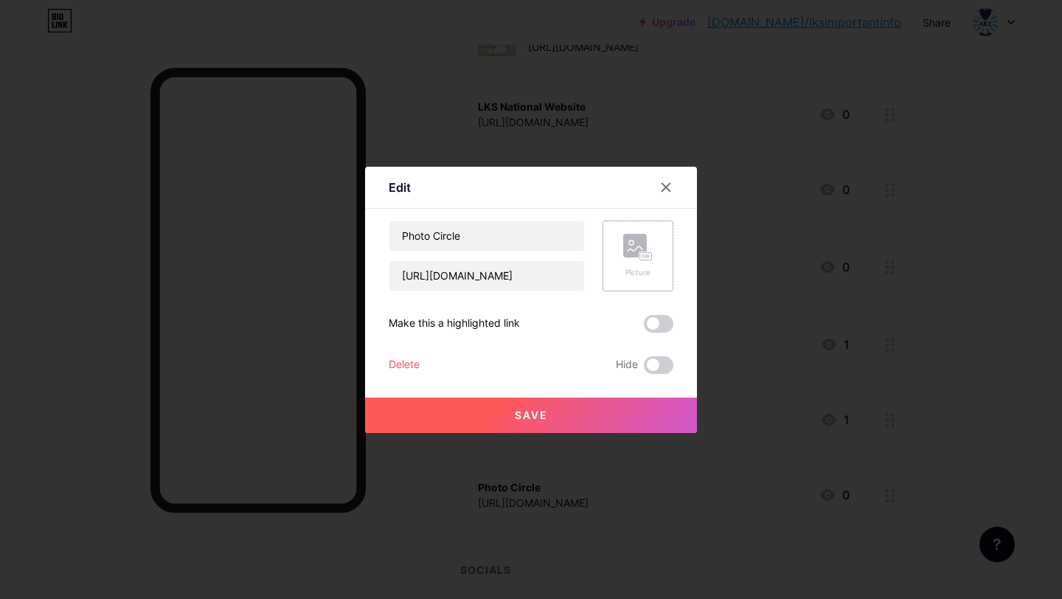
click at [606, 269] on div "Picture" at bounding box center [637, 255] width 71 height 71
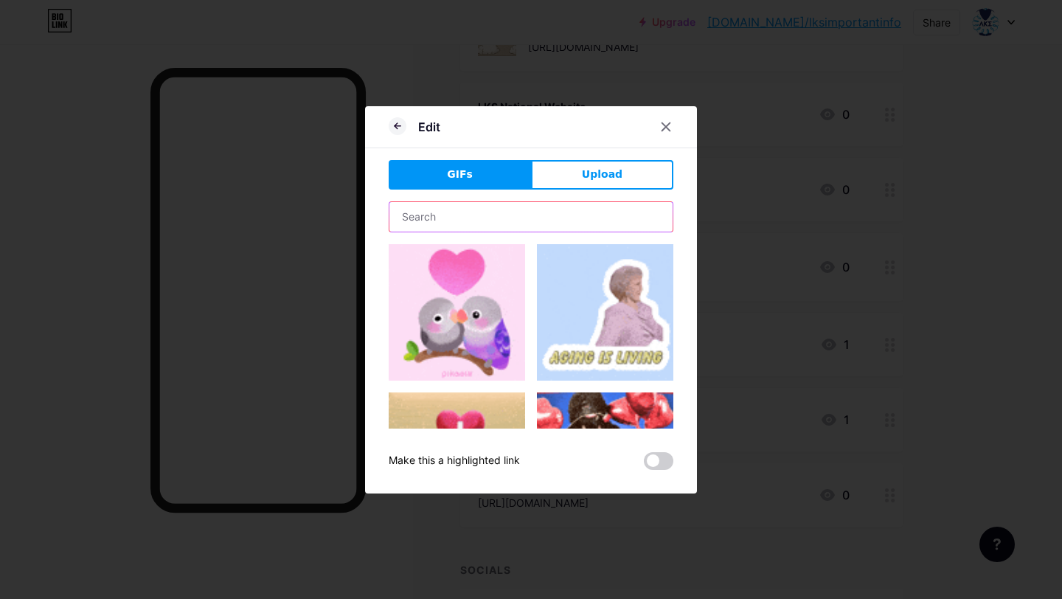
click at [529, 229] on input "text" at bounding box center [530, 216] width 283 height 29
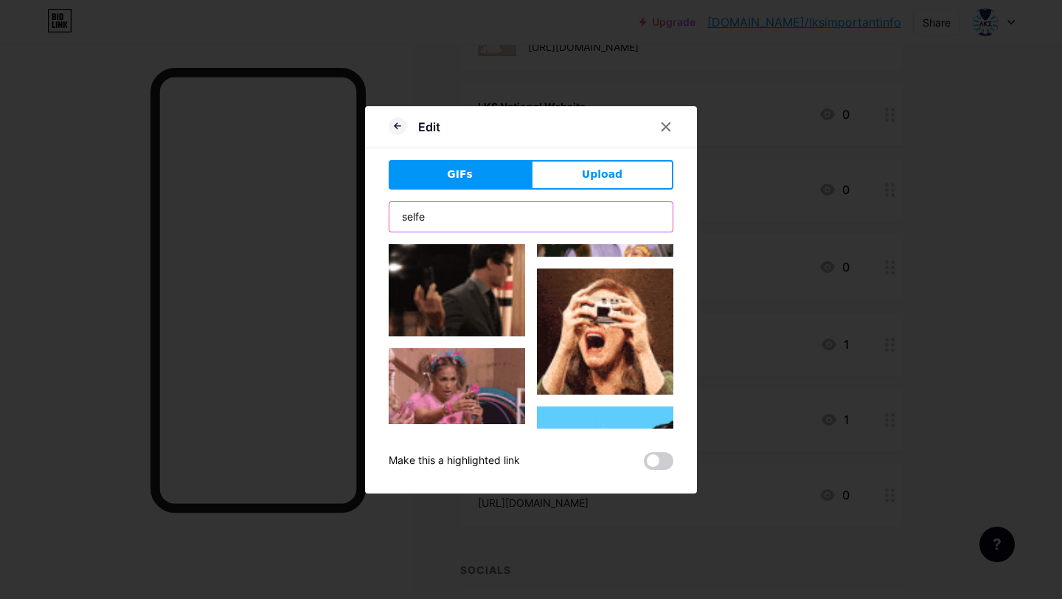
scroll to position [1341, 0]
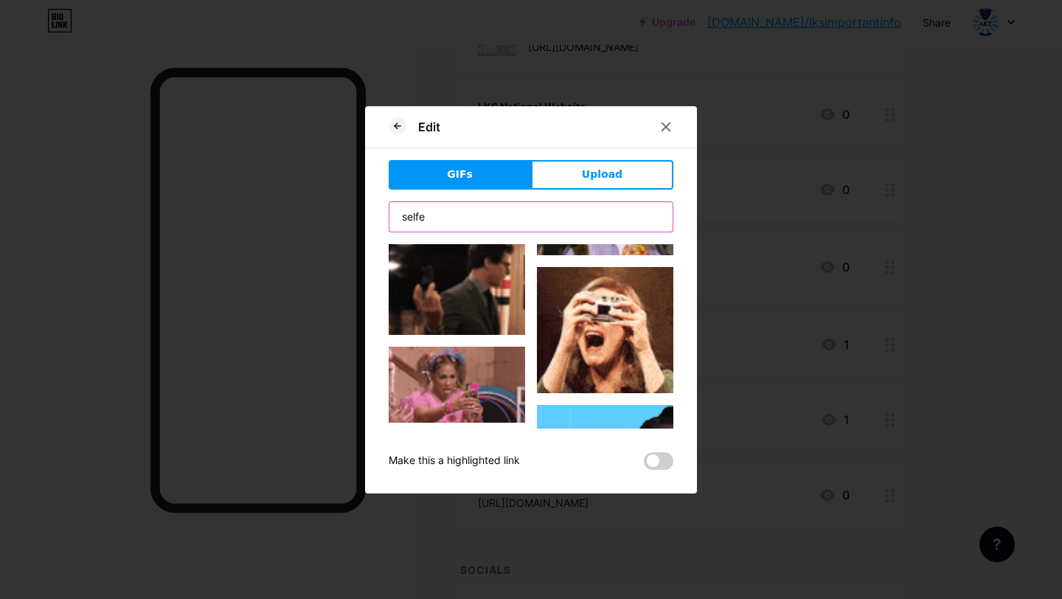
type input "selfe"
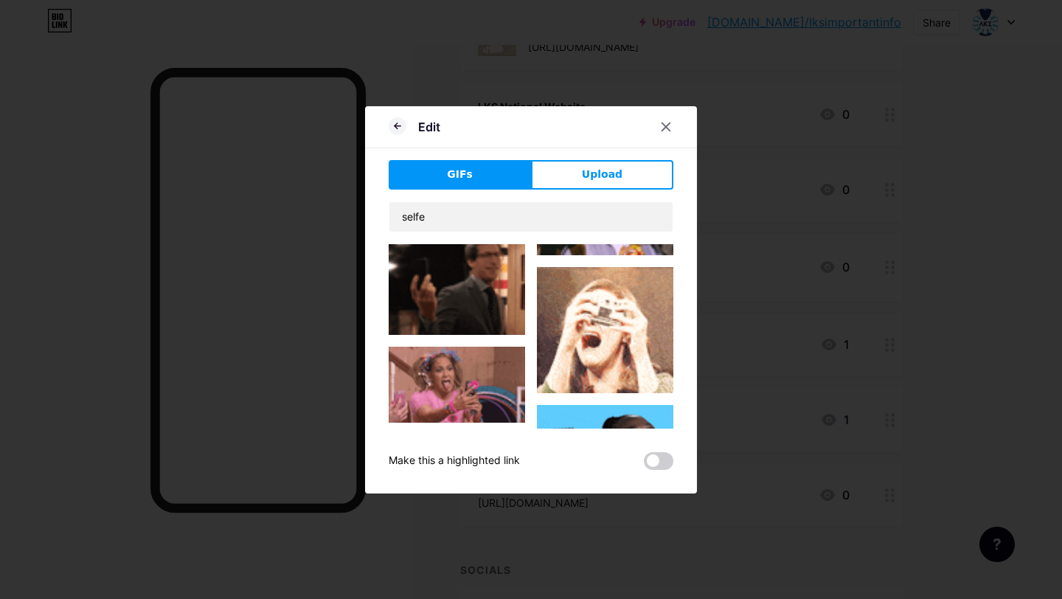
click at [618, 329] on img at bounding box center [605, 329] width 136 height 125
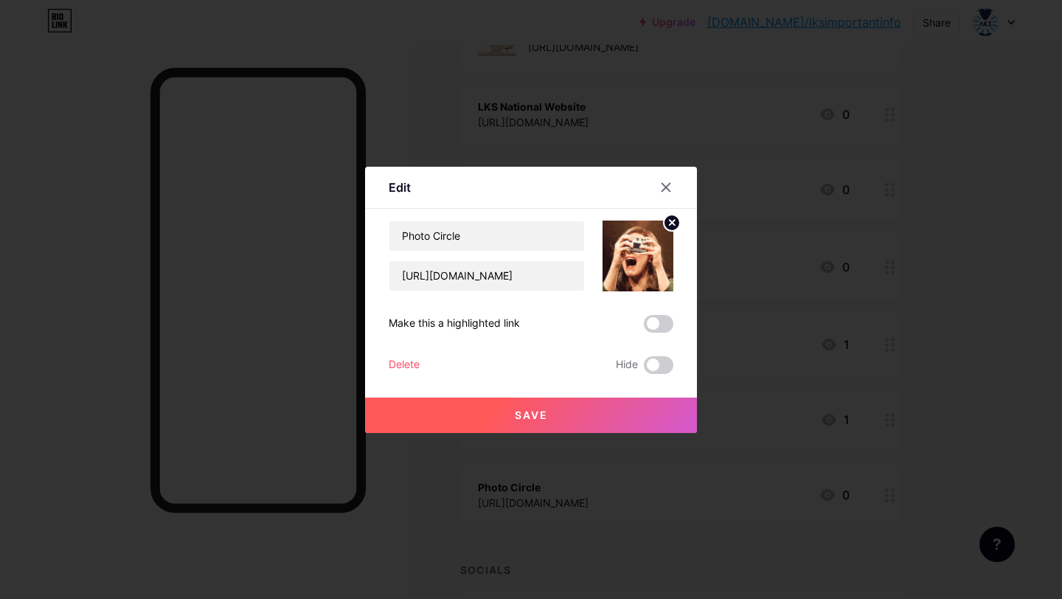
click at [607, 406] on button "Save" at bounding box center [531, 414] width 332 height 35
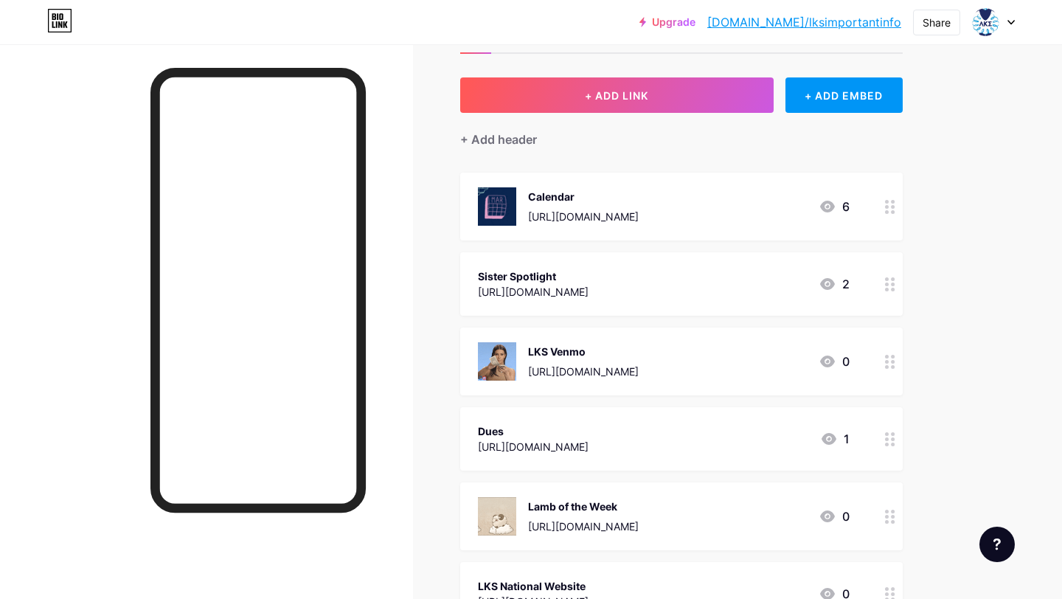
scroll to position [0, 0]
